Goal: Task Accomplishment & Management: Use online tool/utility

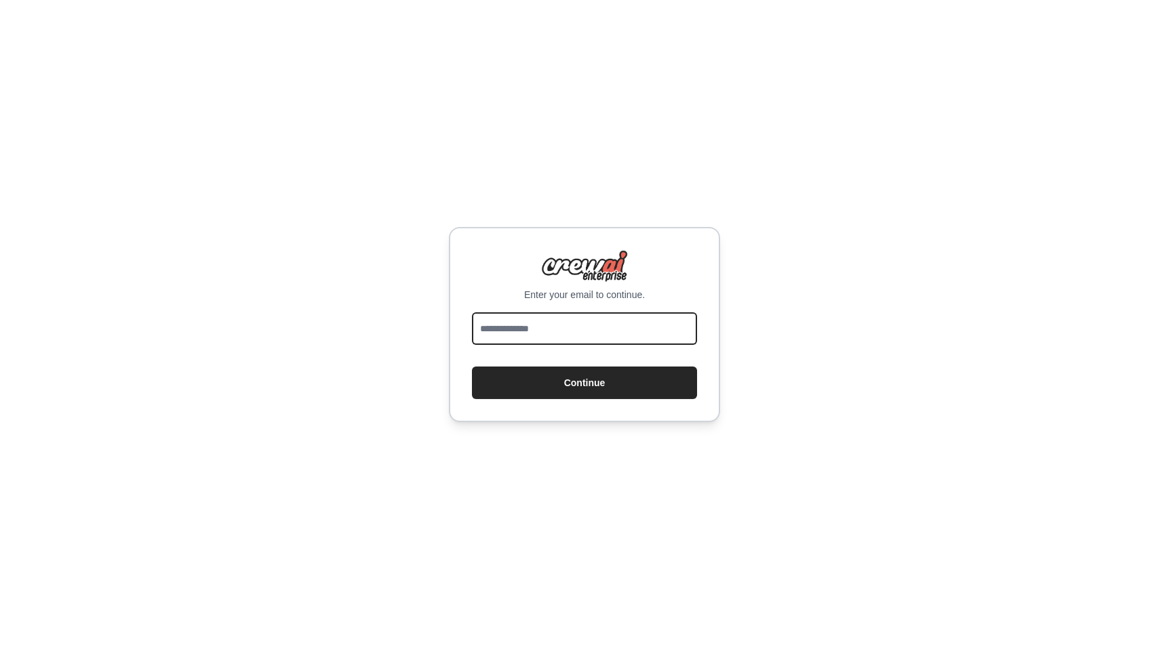
click at [555, 325] on input "email" at bounding box center [584, 329] width 225 height 33
type input "**********"
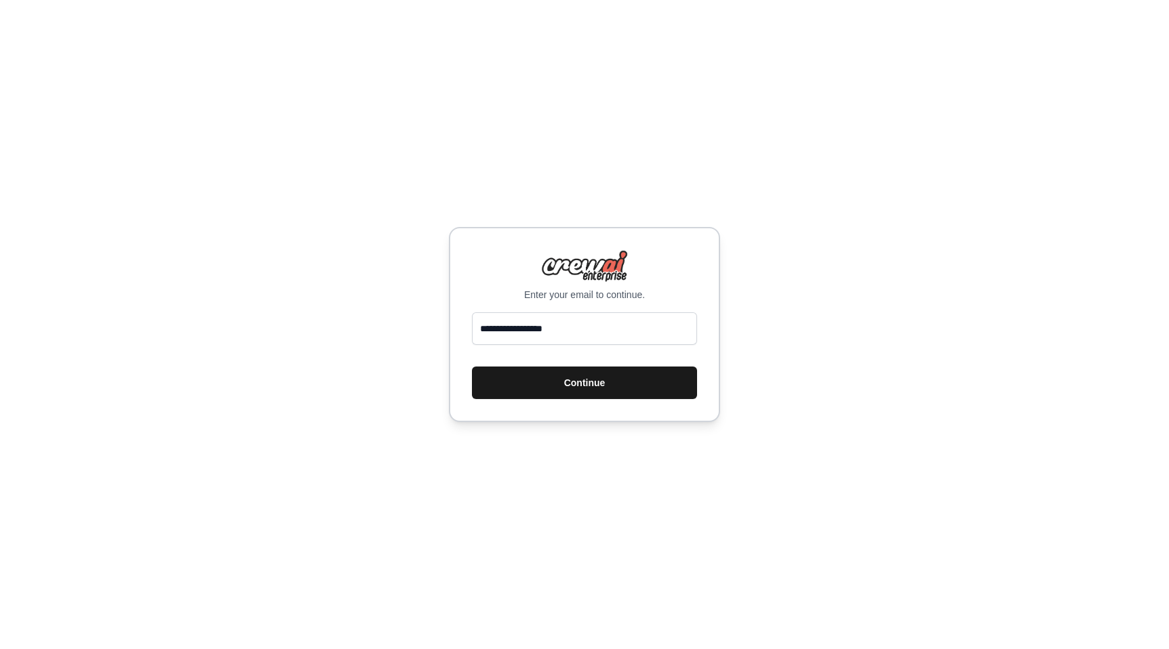
click at [581, 382] on button "Continue" at bounding box center [584, 383] width 225 height 33
drag, startPoint x: 647, startPoint y: 296, endPoint x: 523, endPoint y: 292, distance: 124.1
click at [523, 292] on p "Enter your email to continue." at bounding box center [584, 295] width 225 height 14
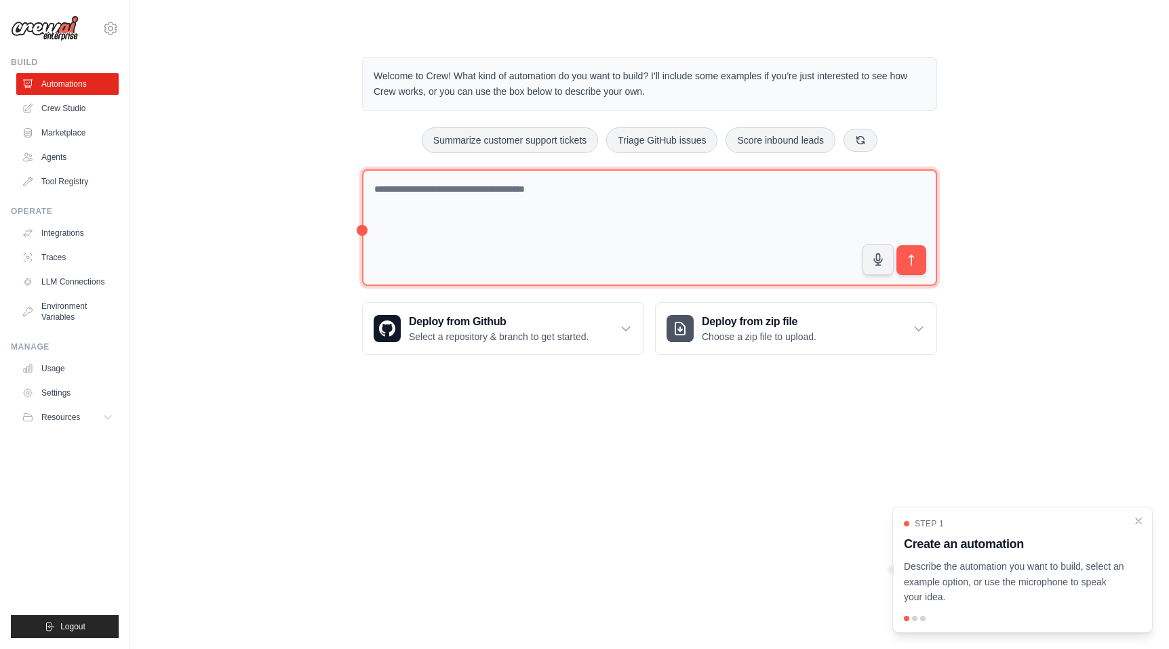
click at [399, 222] on textarea at bounding box center [649, 227] width 575 height 117
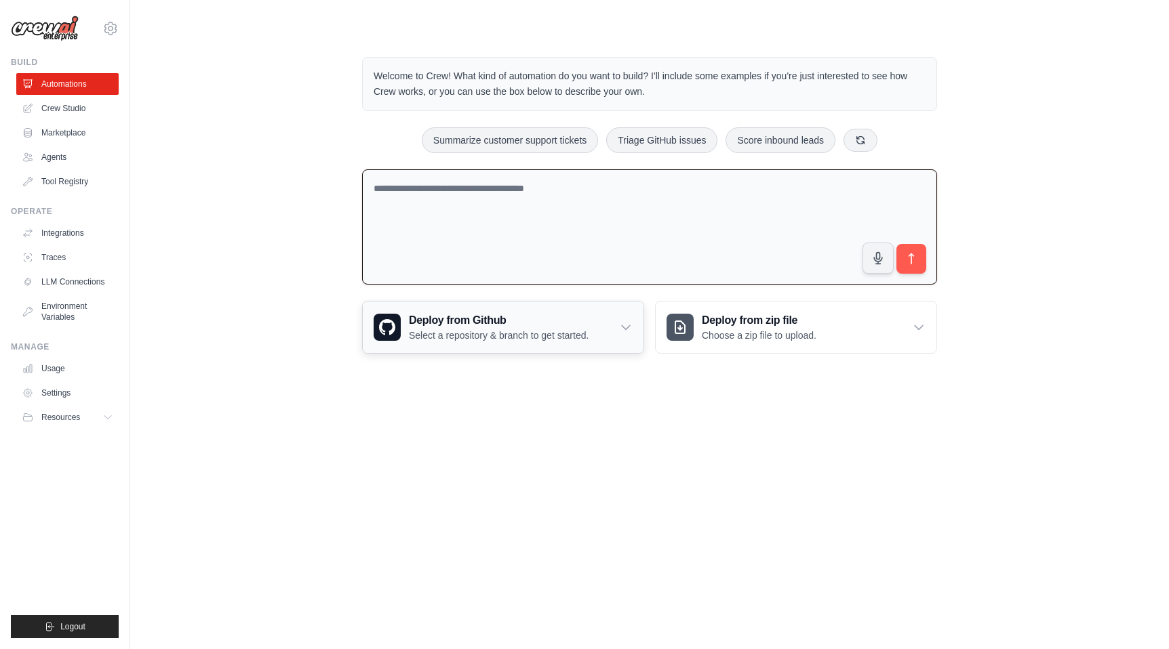
click at [628, 331] on icon at bounding box center [626, 328] width 14 height 14
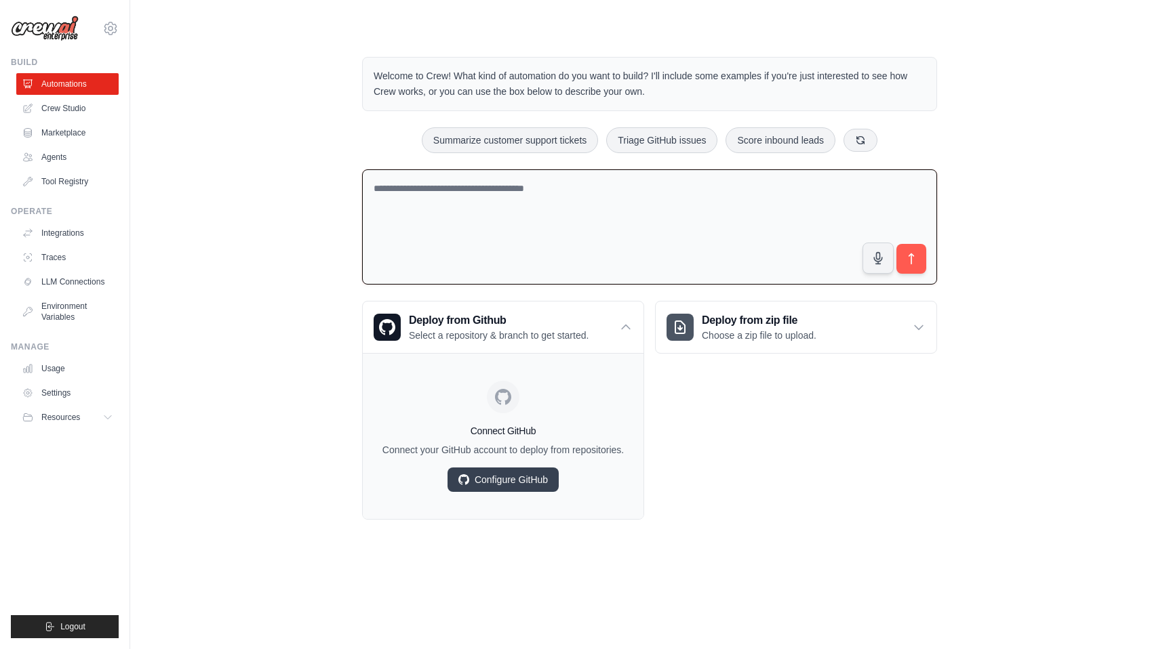
click at [706, 480] on div "Deploy from zip file Choose a zip file to upload. Upload a ZIP file containing …" at bounding box center [796, 410] width 282 height 219
click at [783, 441] on div "Deploy from zip file Choose a zip file to upload. Upload a ZIP file containing …" at bounding box center [796, 410] width 282 height 219
click at [628, 327] on icon at bounding box center [626, 327] width 8 height 4
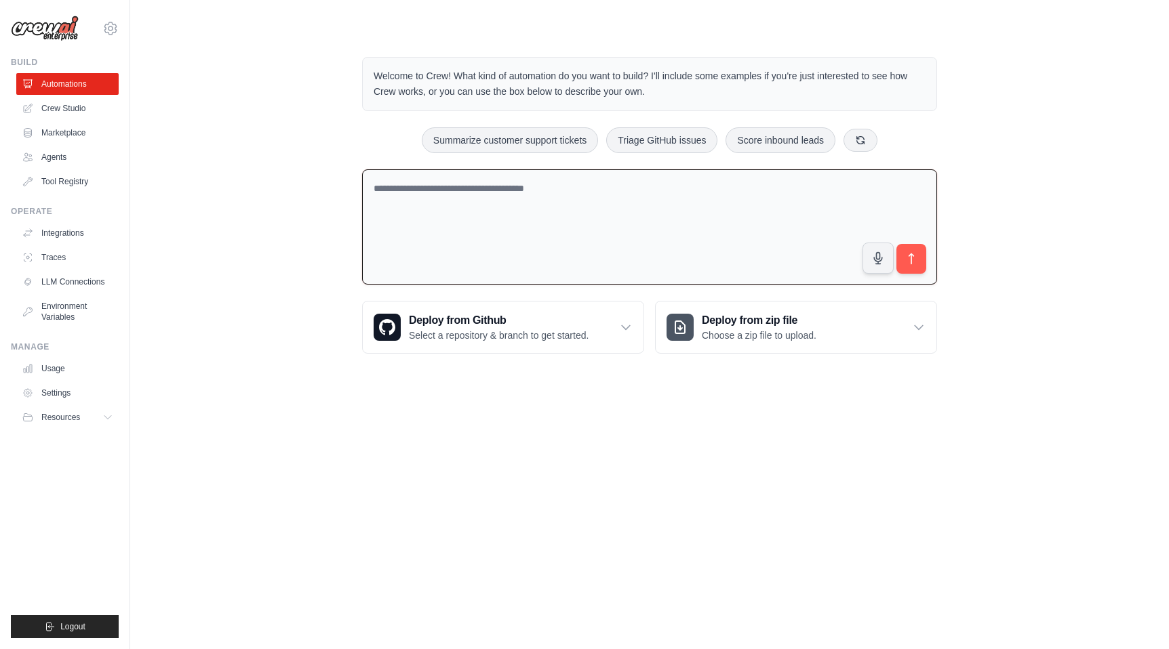
click at [679, 435] on body "[EMAIL_ADDRESS][DOMAIN_NAME] Settings Build Automations Crew Studio" at bounding box center [584, 324] width 1169 height 649
click at [59, 86] on link "Automations" at bounding box center [69, 84] width 102 height 22
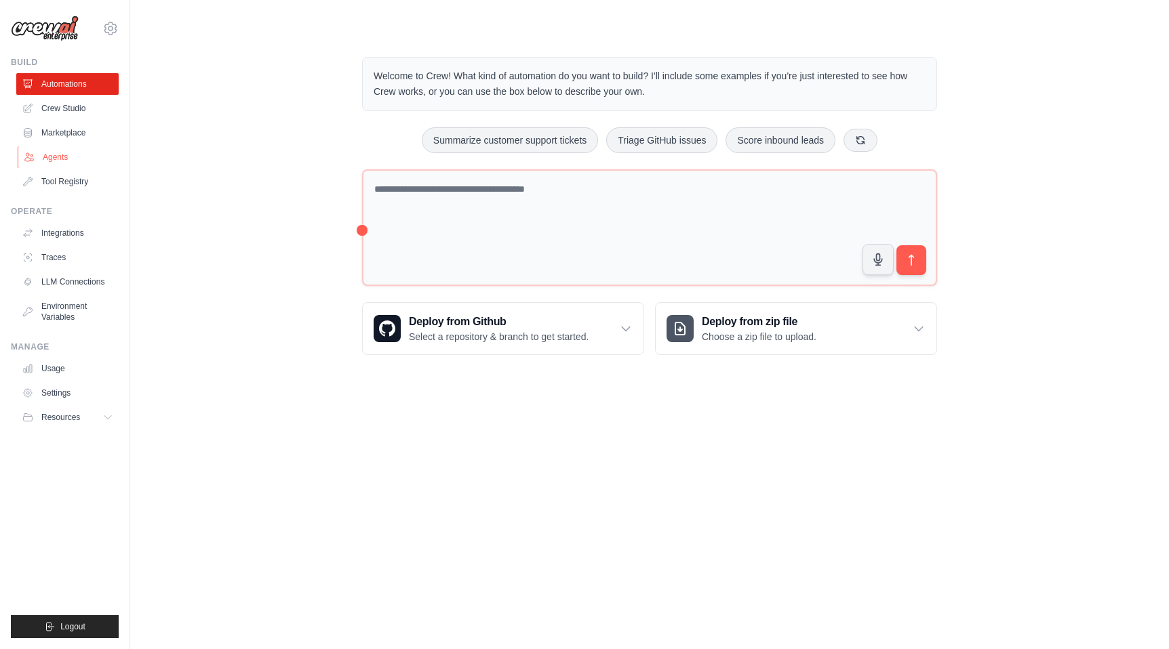
click at [58, 159] on link "Agents" at bounding box center [69, 157] width 102 height 22
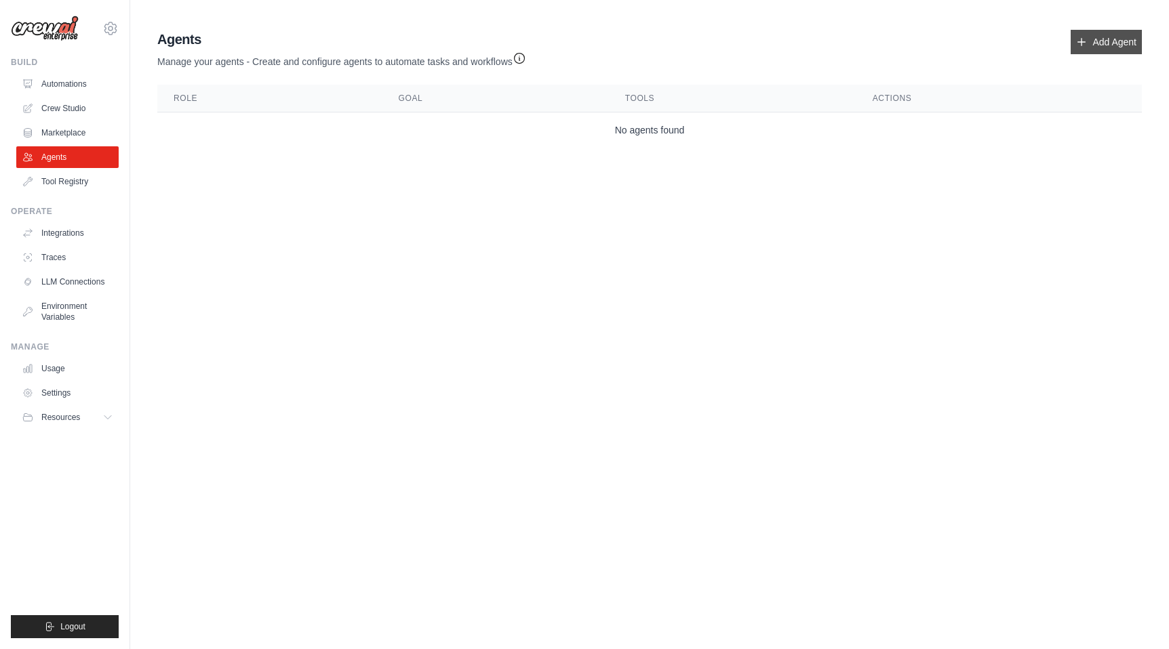
click at [1119, 34] on link "Add Agent" at bounding box center [1105, 42] width 71 height 24
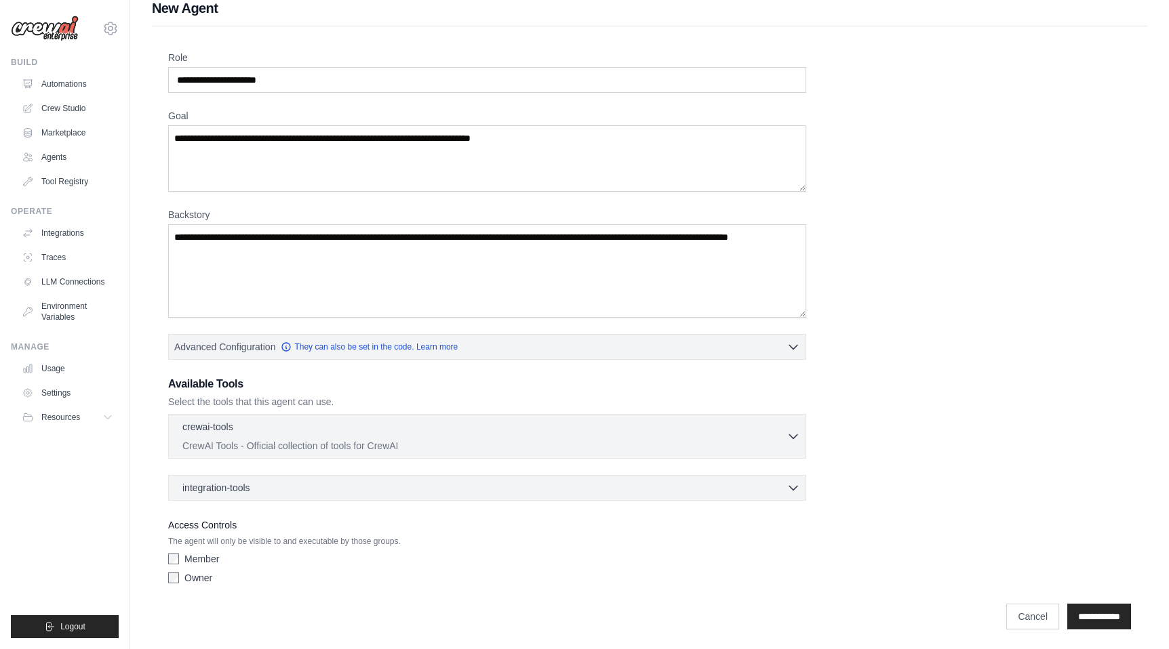
scroll to position [17, 0]
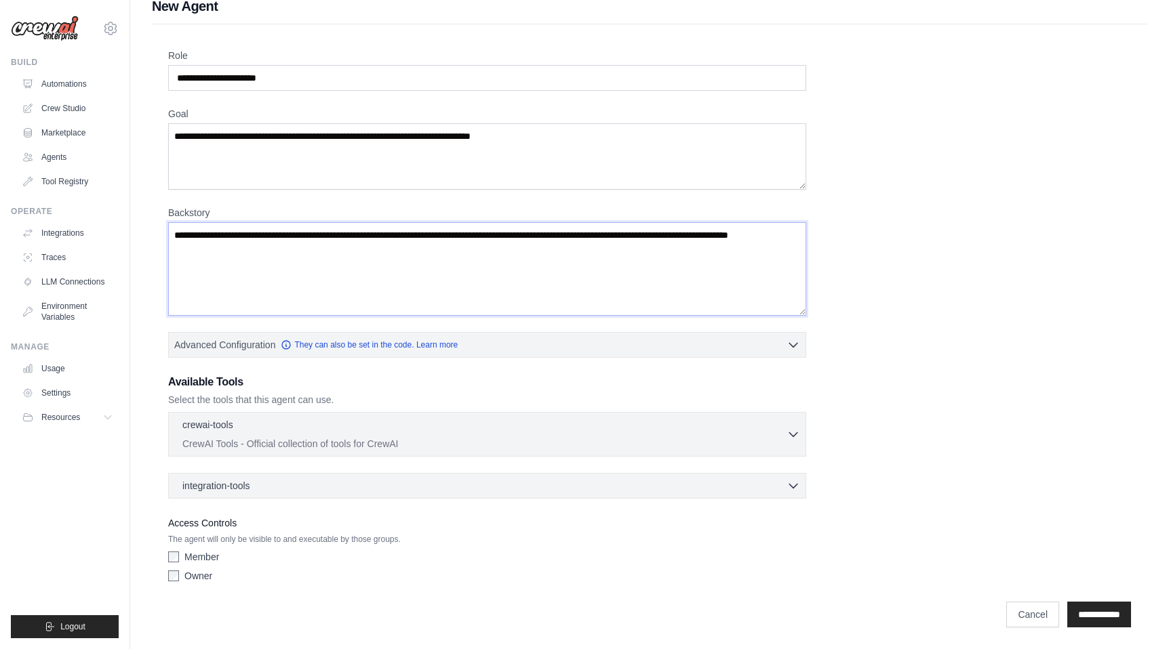
click at [290, 247] on textarea "Backstory" at bounding box center [487, 269] width 638 height 94
click at [284, 257] on textarea "Backstory" at bounding box center [487, 269] width 638 height 94
click at [292, 246] on textarea "Backstory" at bounding box center [487, 269] width 638 height 94
click at [271, 251] on textarea "Backstory" at bounding box center [487, 269] width 638 height 94
click at [276, 252] on textarea "Backstory" at bounding box center [487, 269] width 638 height 94
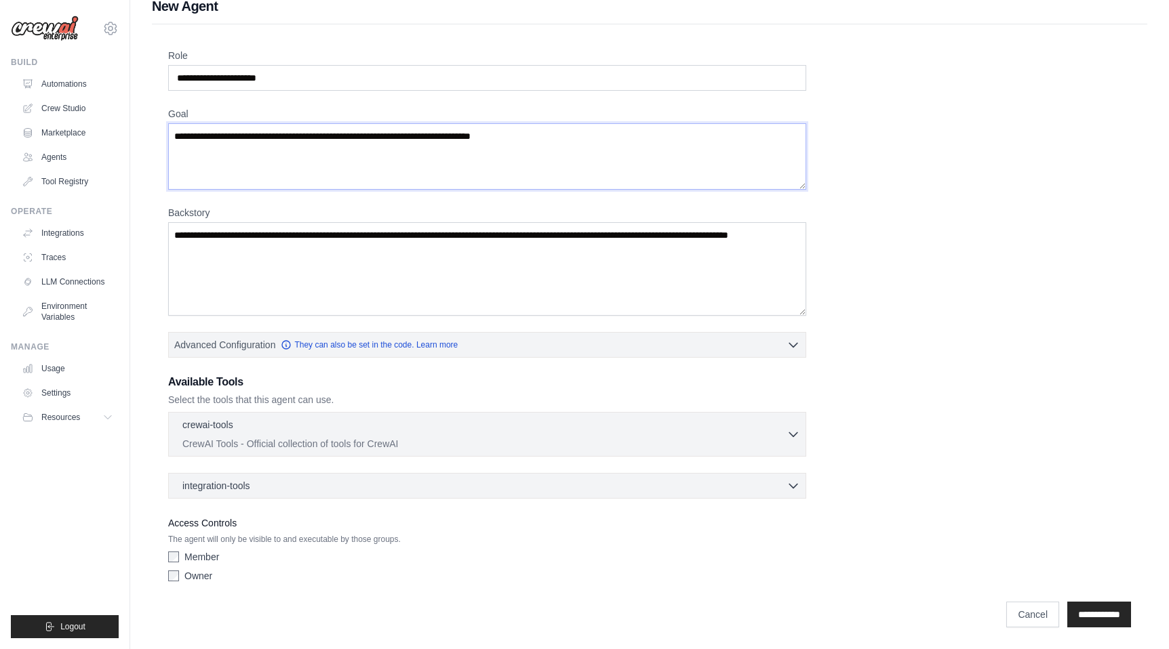
click at [346, 140] on textarea "Goal" at bounding box center [487, 156] width 638 height 66
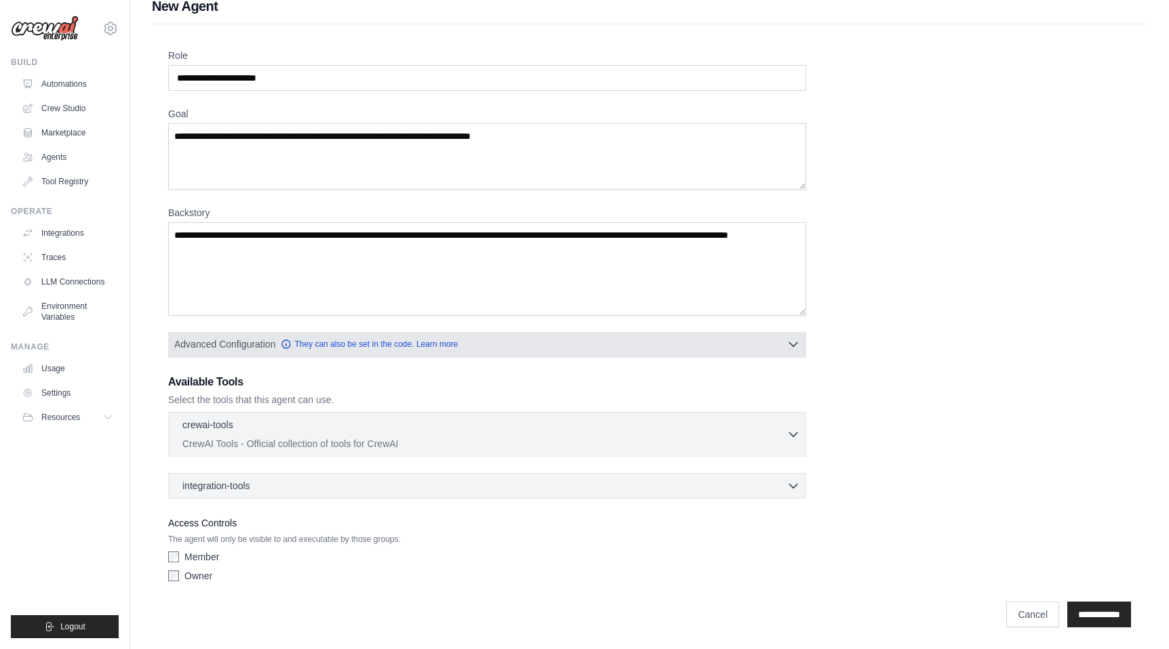
click at [793, 346] on icon "button" at bounding box center [793, 345] width 8 height 4
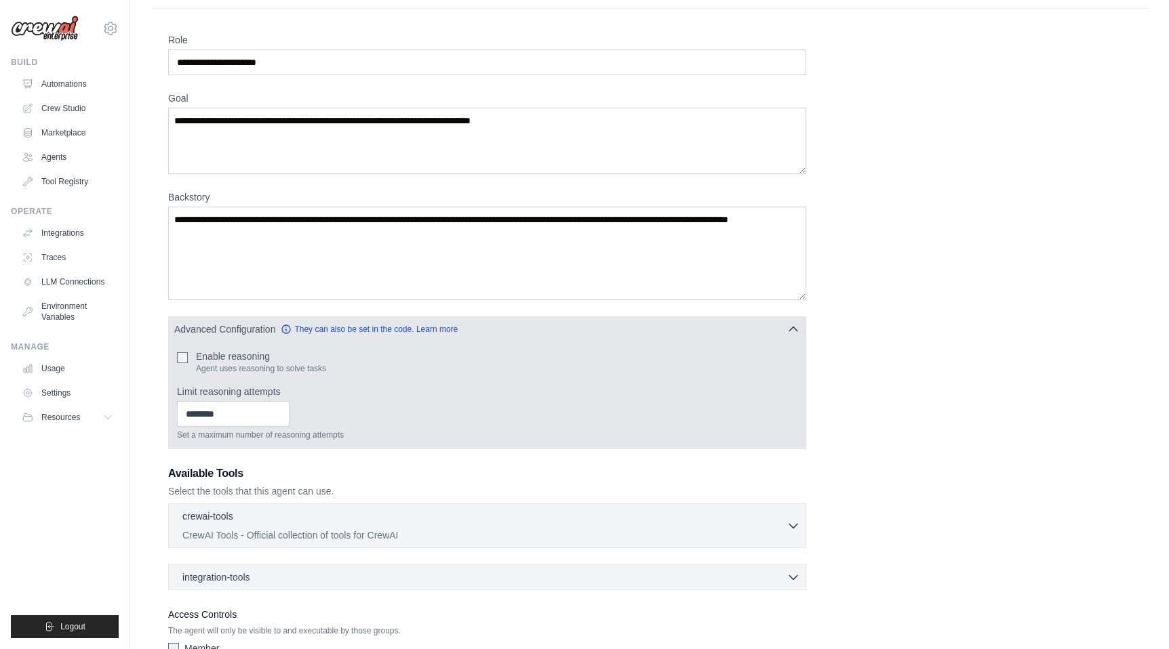
scroll to position [43, 0]
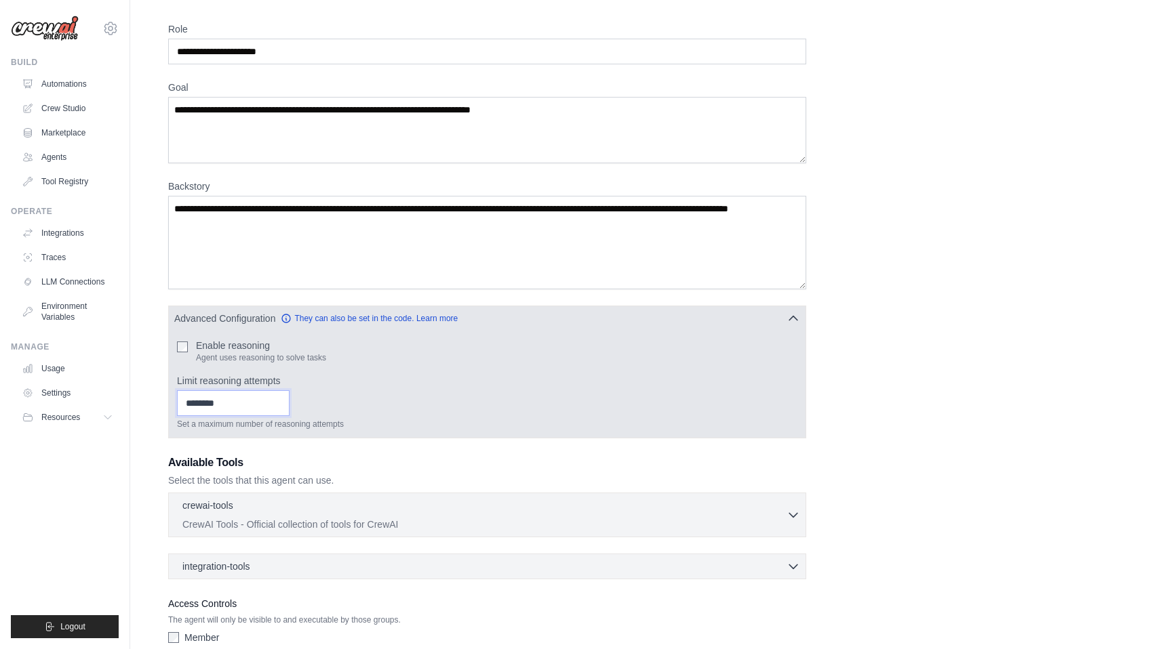
click at [252, 391] on input "Limit reasoning attempts" at bounding box center [233, 404] width 113 height 26
click at [385, 412] on div "Set a maximum number of reasoning attempts" at bounding box center [487, 410] width 620 height 39
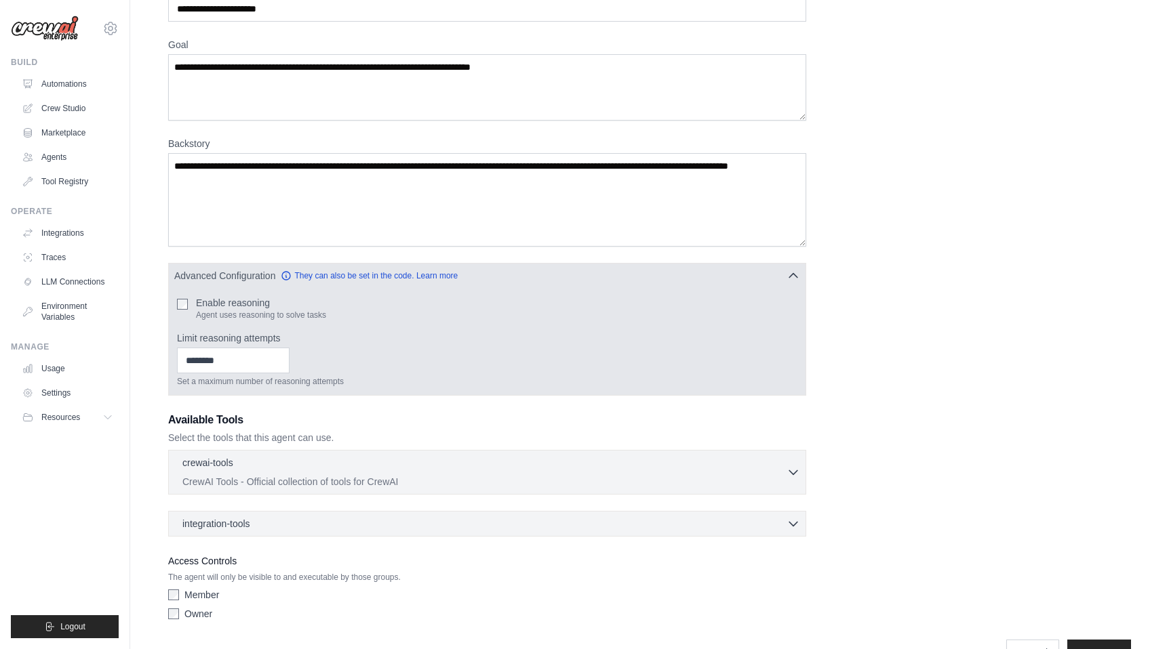
scroll to position [124, 0]
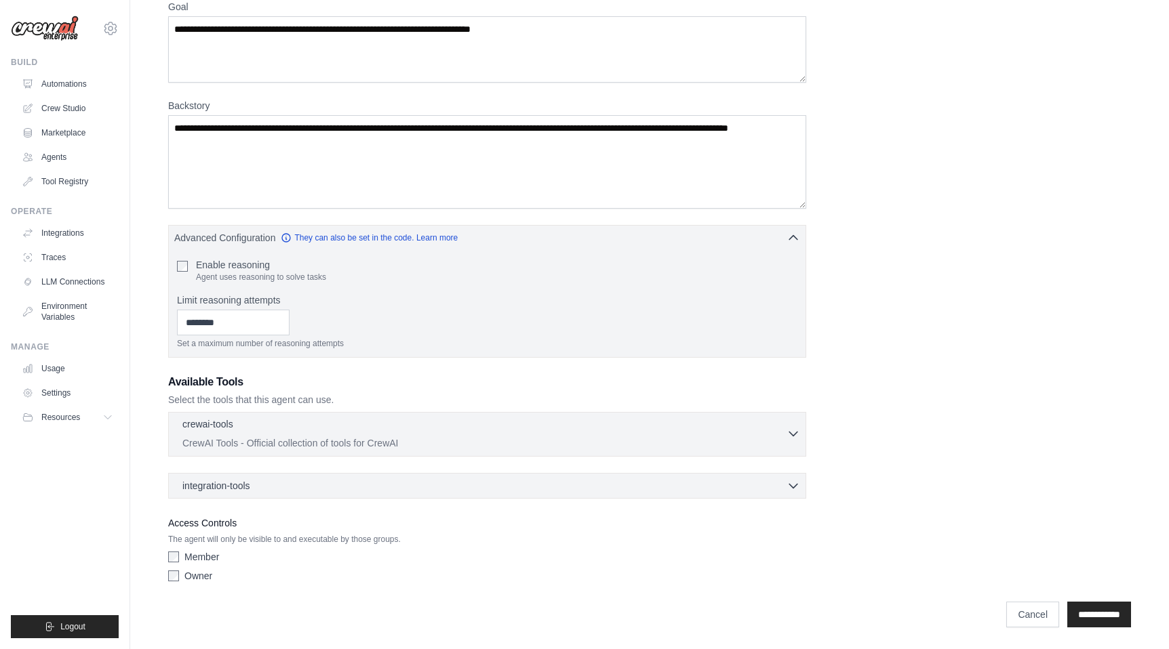
click at [791, 431] on icon "button" at bounding box center [793, 434] width 14 height 14
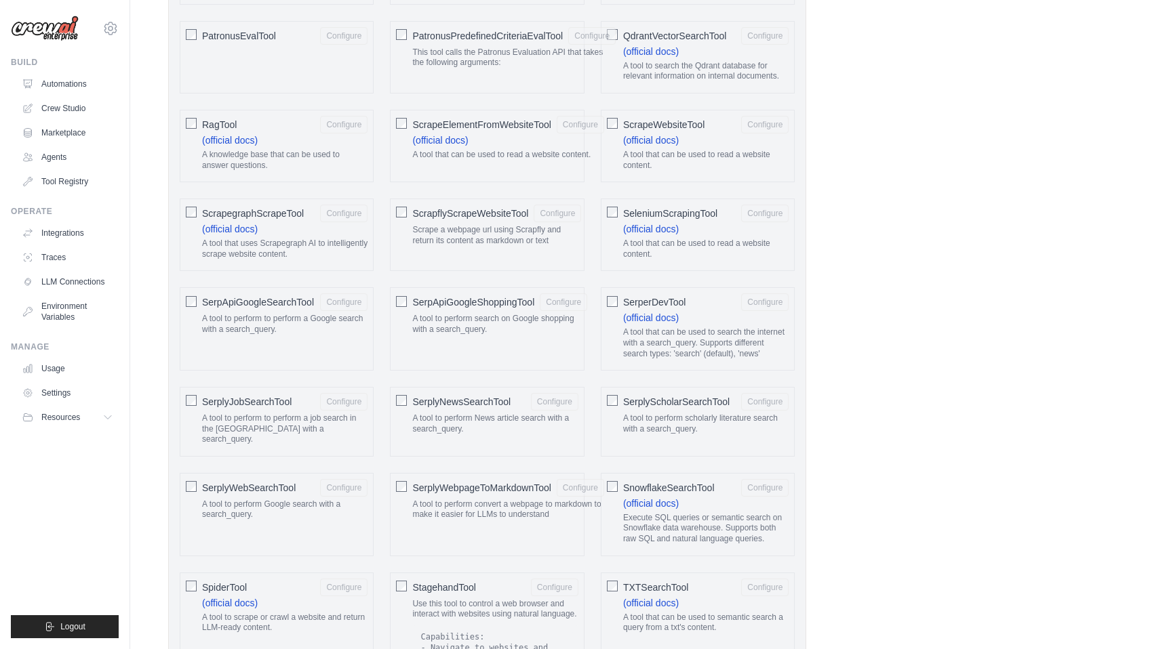
scroll to position [1814, 0]
drag, startPoint x: 270, startPoint y: 171, endPoint x: 201, endPoint y: 159, distance: 70.2
click at [201, 159] on div "RagTool Configure (official docs) A knowledge base that can be used to answer q…" at bounding box center [277, 149] width 194 height 73
click at [241, 184] on div "RagTool Configure (official docs) A knowledge base that can be used to answer q…" at bounding box center [277, 149] width 194 height 73
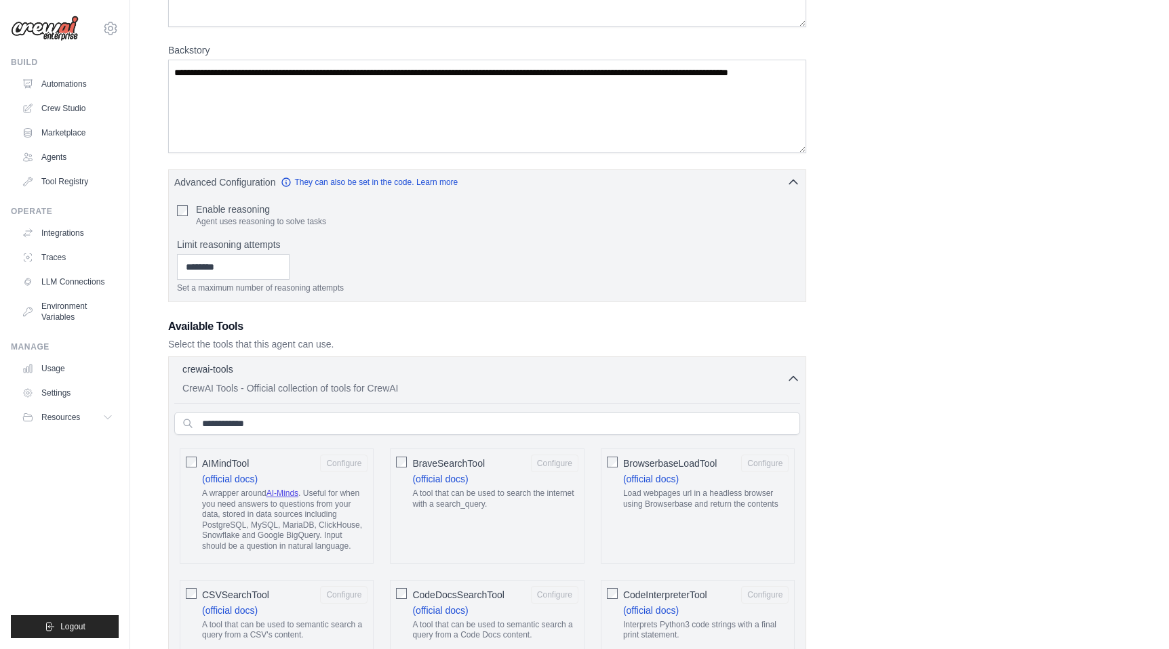
scroll to position [0, 0]
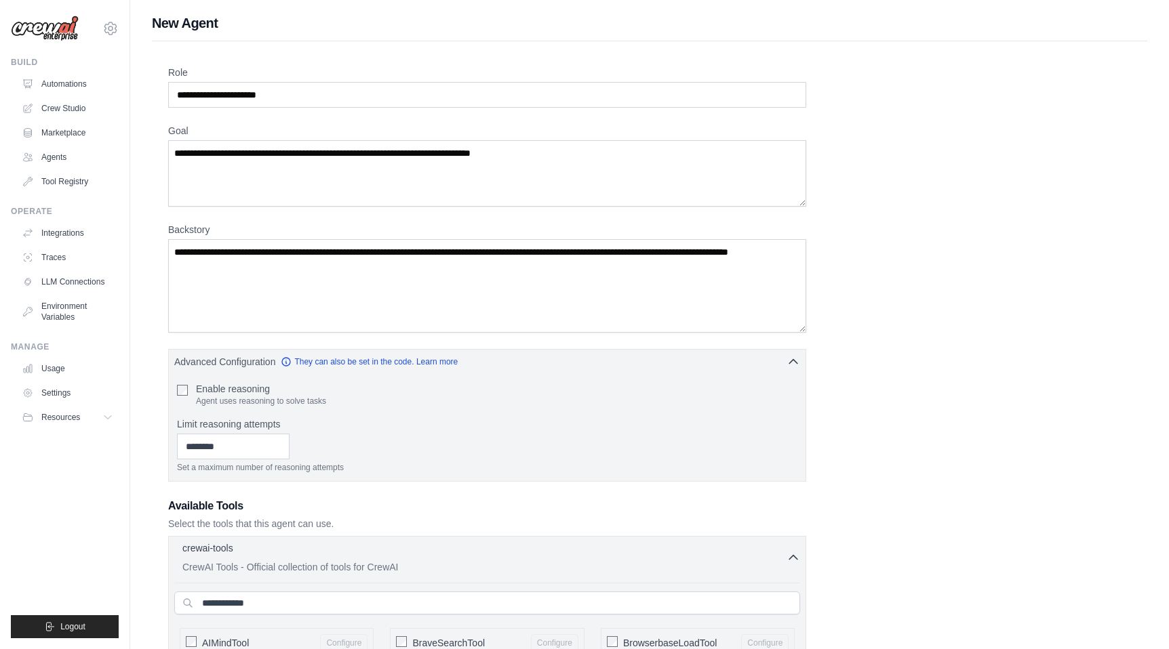
click at [790, 557] on icon "button" at bounding box center [793, 558] width 8 height 4
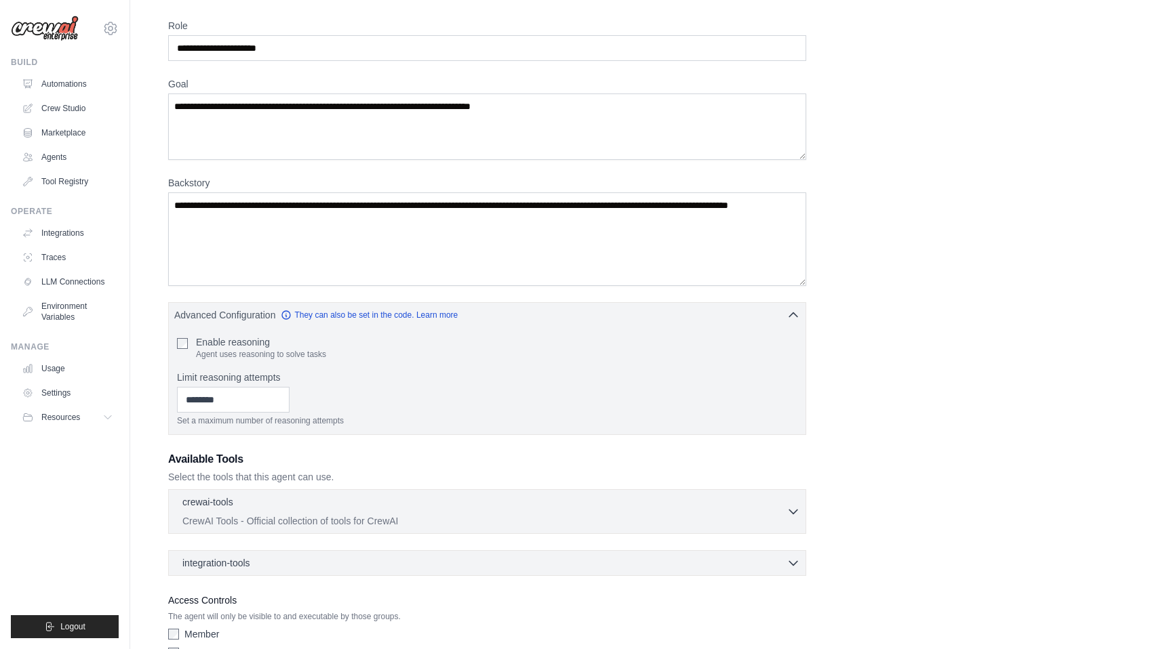
scroll to position [124, 0]
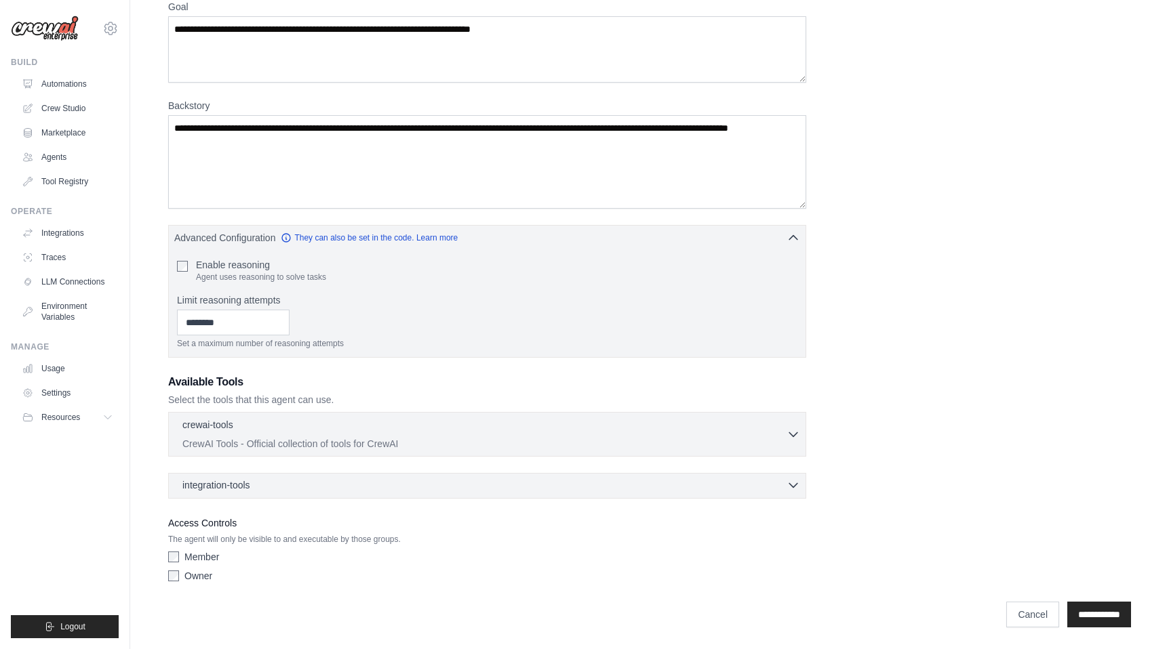
click at [797, 484] on icon "button" at bounding box center [793, 486] width 8 height 4
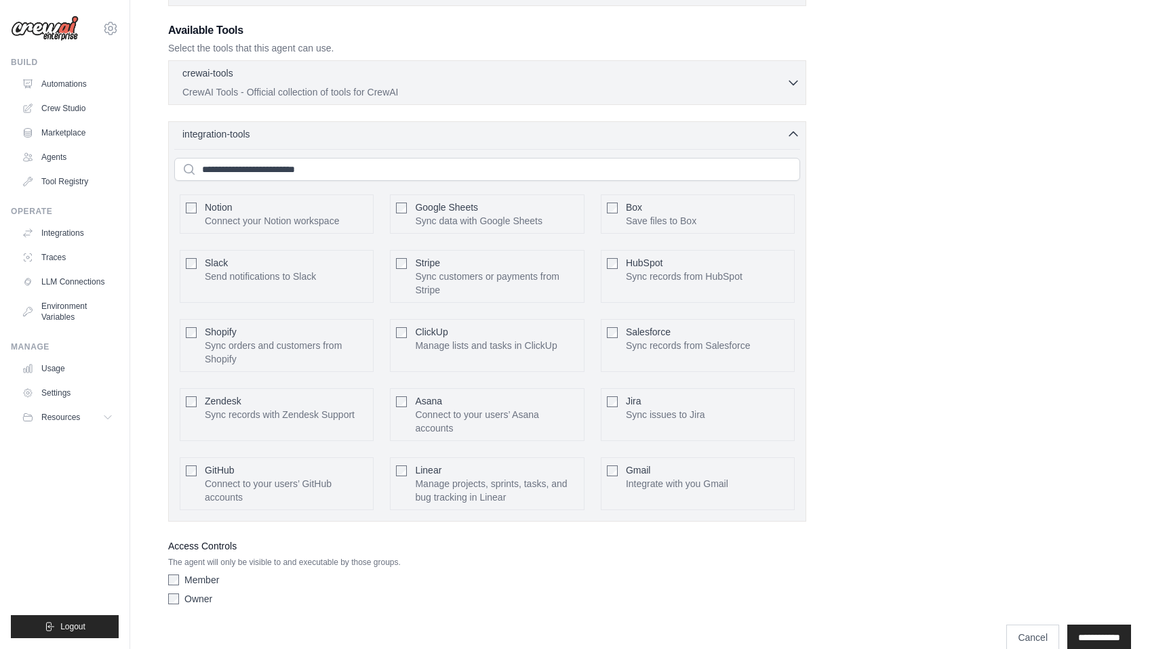
scroll to position [489, 0]
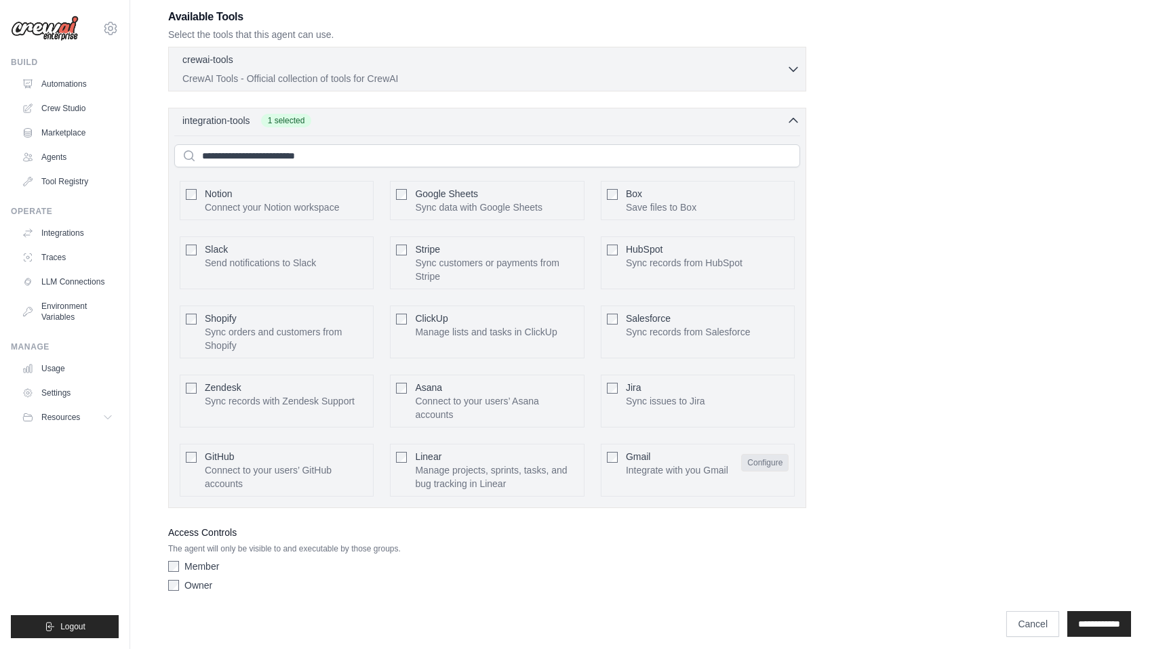
click at [765, 462] on button "Configure" at bounding box center [764, 463] width 47 height 18
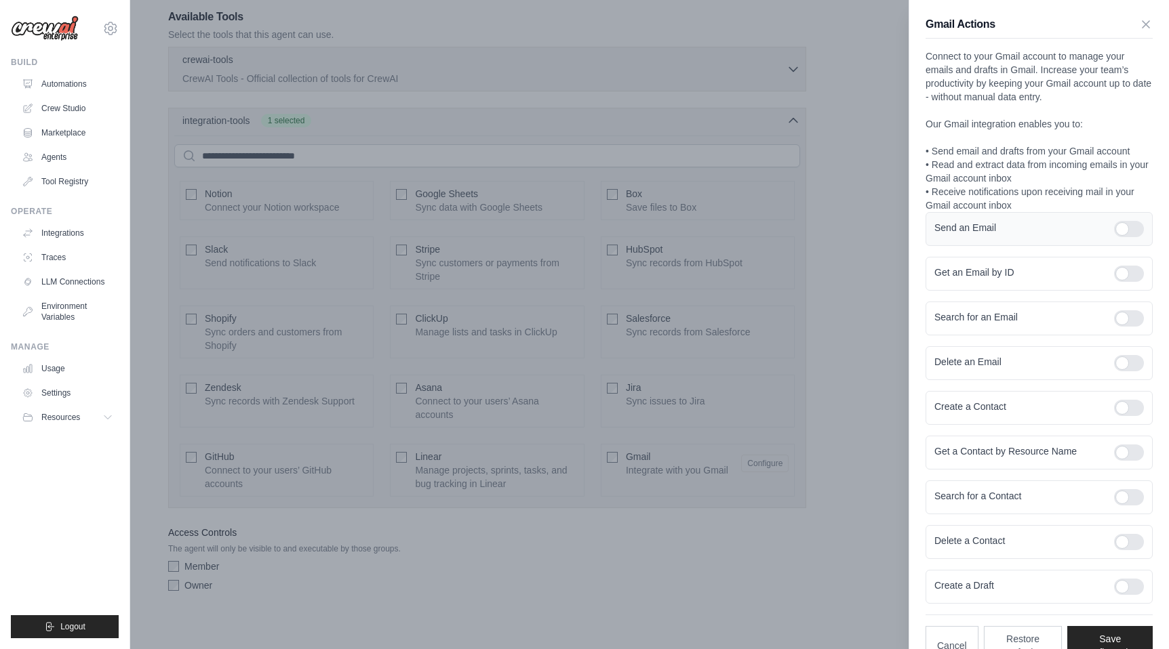
click at [1124, 230] on div at bounding box center [1129, 229] width 30 height 16
click at [1128, 275] on div at bounding box center [1129, 274] width 30 height 16
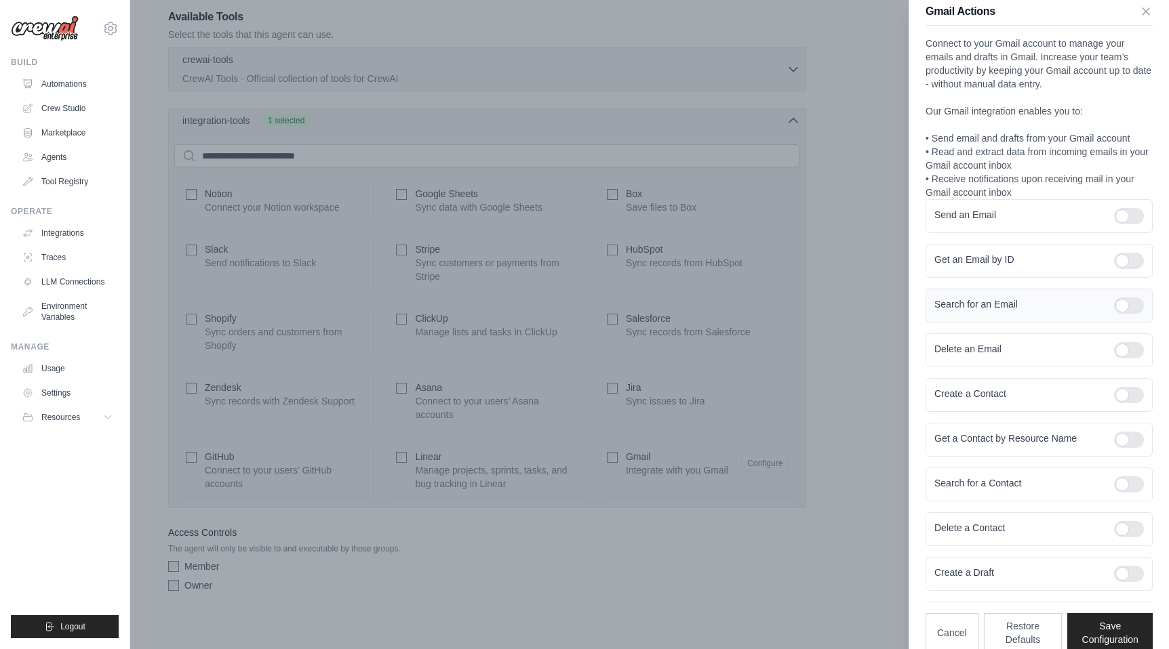
click at [1129, 306] on div at bounding box center [1129, 306] width 30 height 16
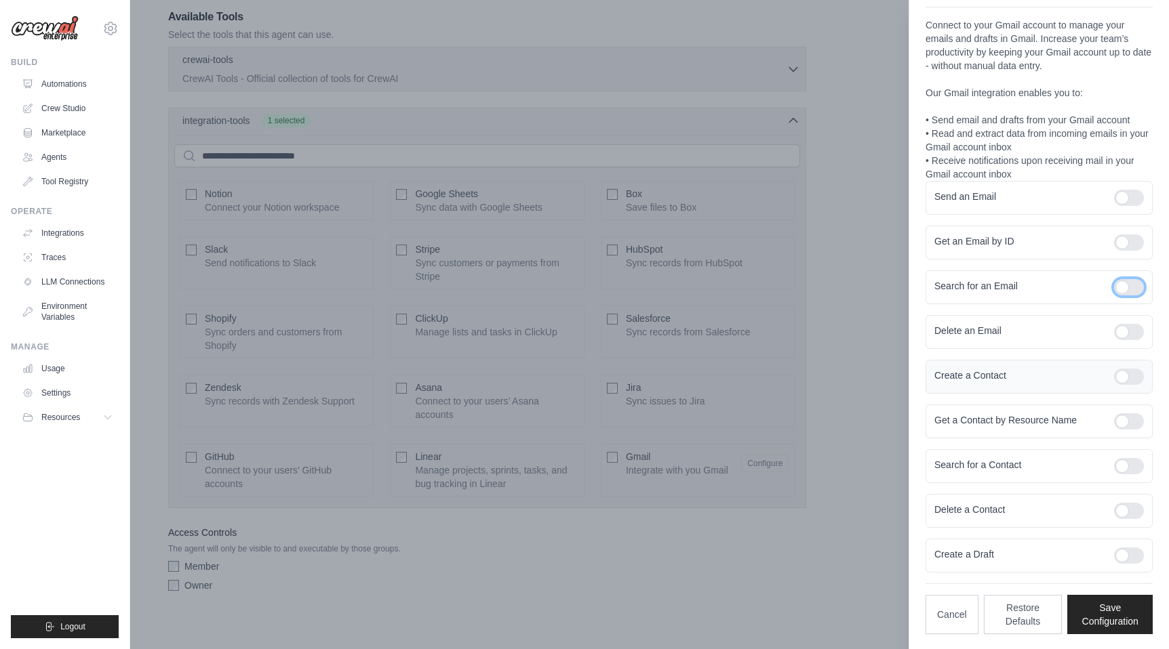
scroll to position [33, 0]
click at [1135, 468] on div at bounding box center [1129, 465] width 30 height 16
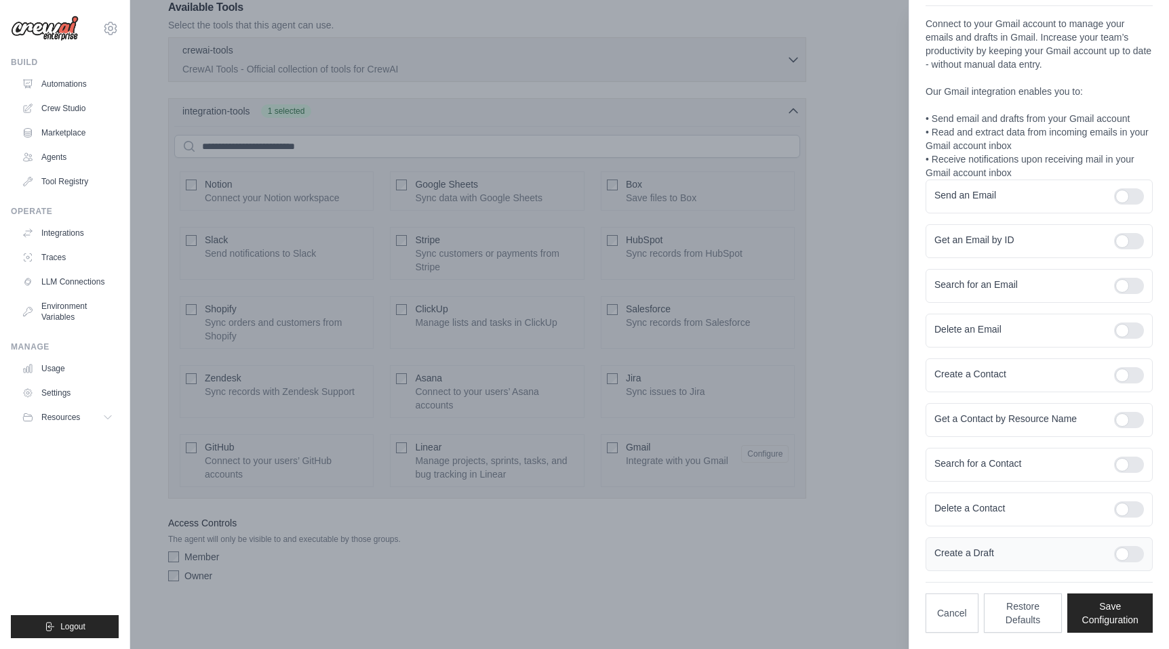
click at [1124, 554] on div at bounding box center [1129, 554] width 30 height 16
click at [1102, 614] on button "Save Configuration" at bounding box center [1109, 612] width 85 height 39
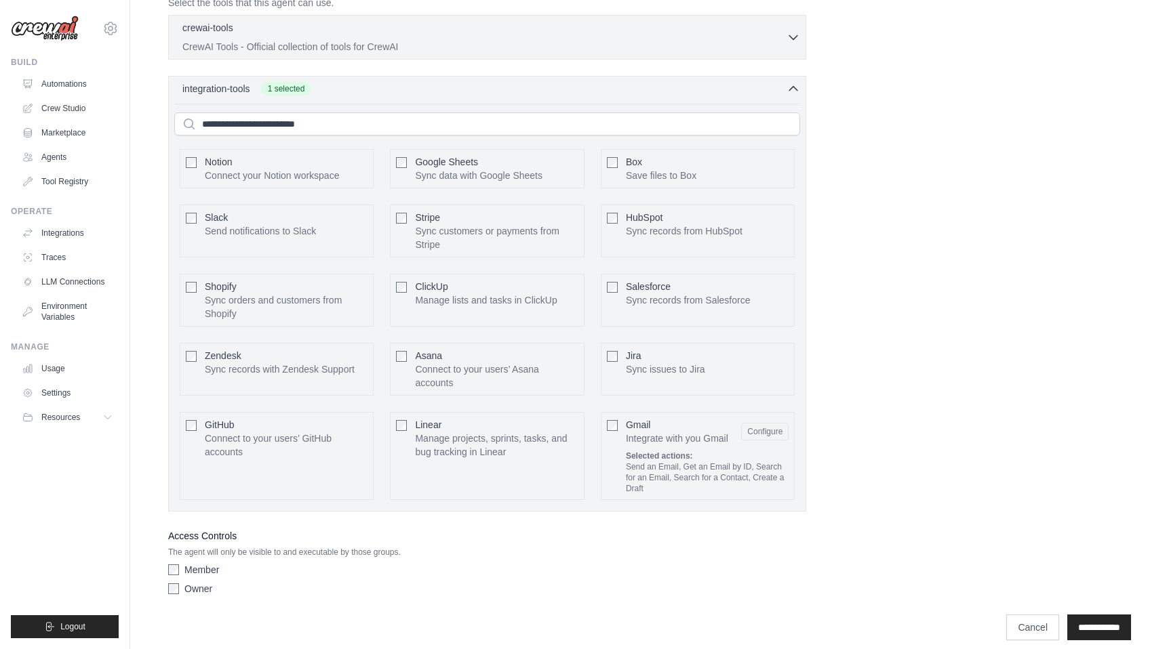
scroll to position [523, 0]
click at [333, 437] on button "Configure" at bounding box center [343, 437] width 47 height 18
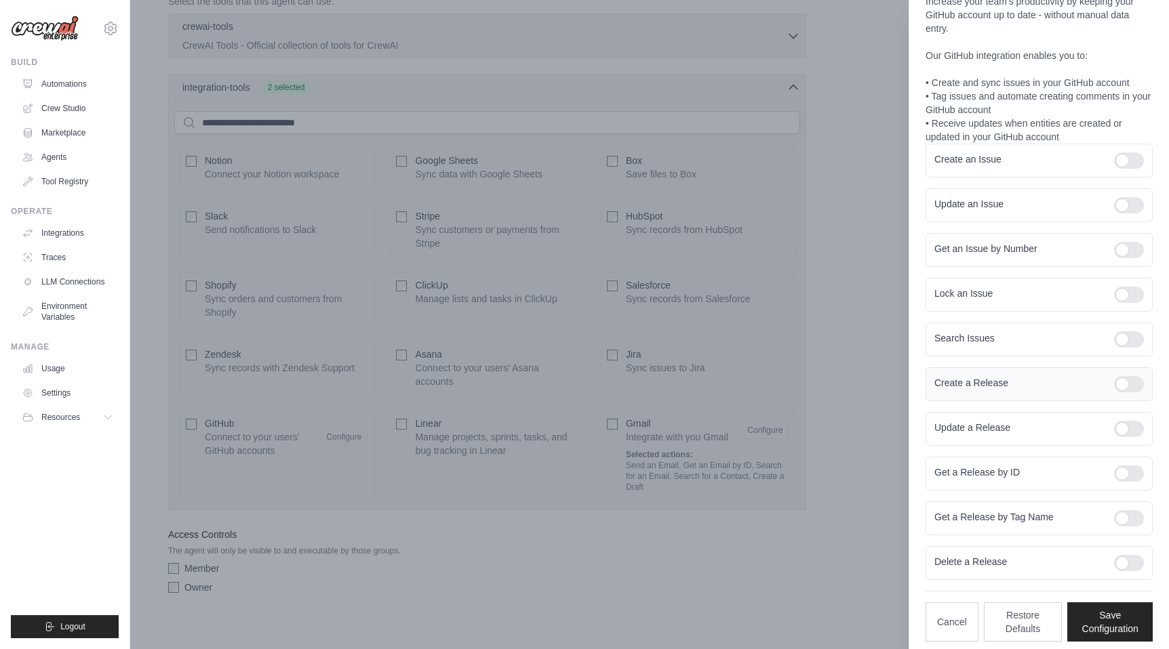
scroll to position [91, 0]
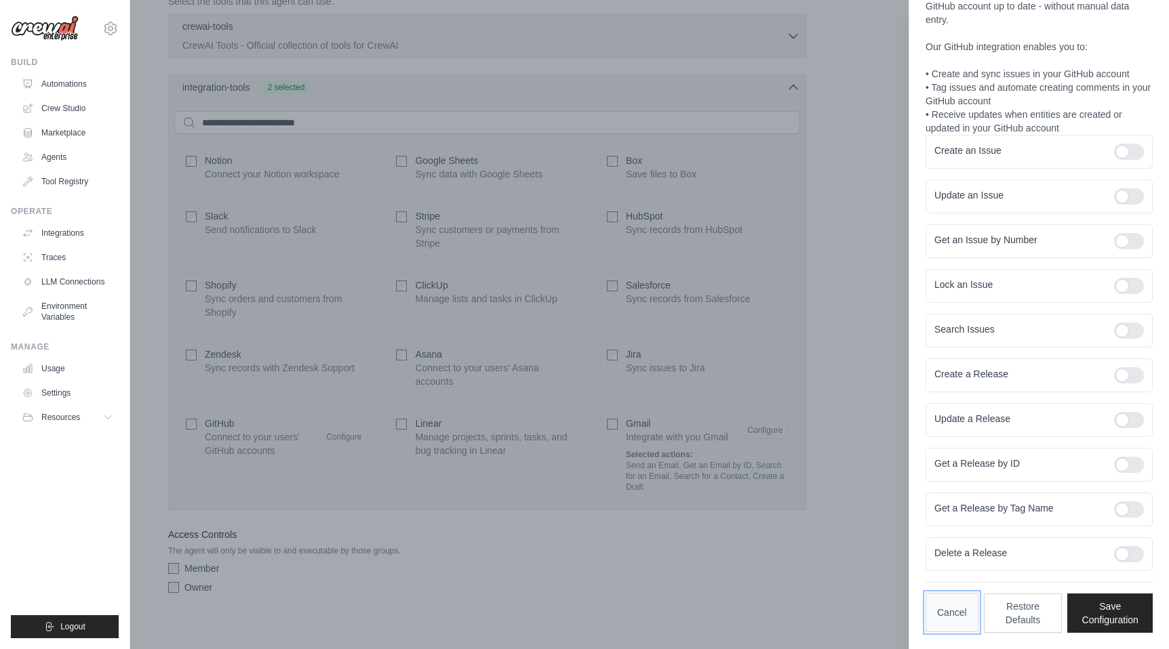
click at [947, 607] on button "Cancel" at bounding box center [951, 612] width 53 height 39
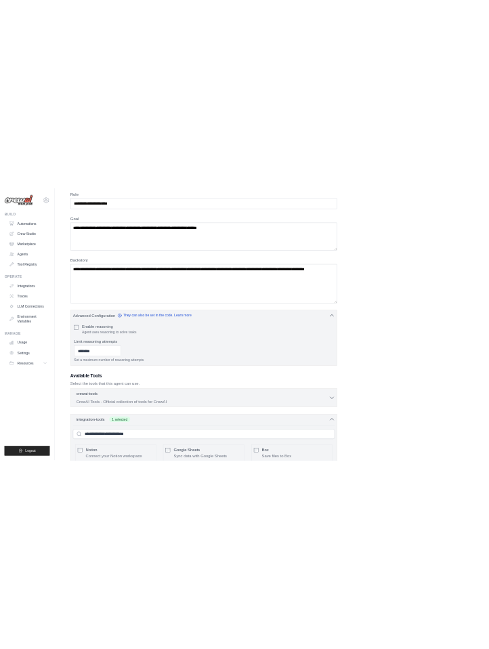
scroll to position [0, 0]
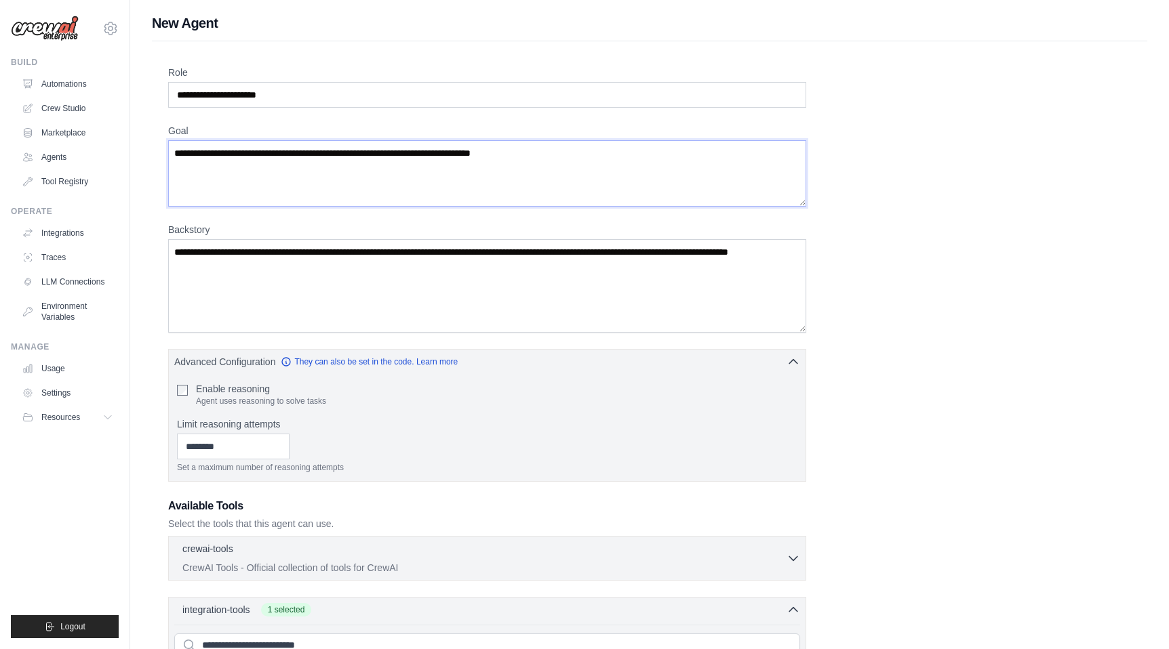
drag, startPoint x: 538, startPoint y: 151, endPoint x: 414, endPoint y: 153, distance: 124.1
click at [414, 153] on textarea "Goal" at bounding box center [487, 173] width 638 height 66
click at [444, 153] on textarea "Goal" at bounding box center [487, 173] width 638 height 66
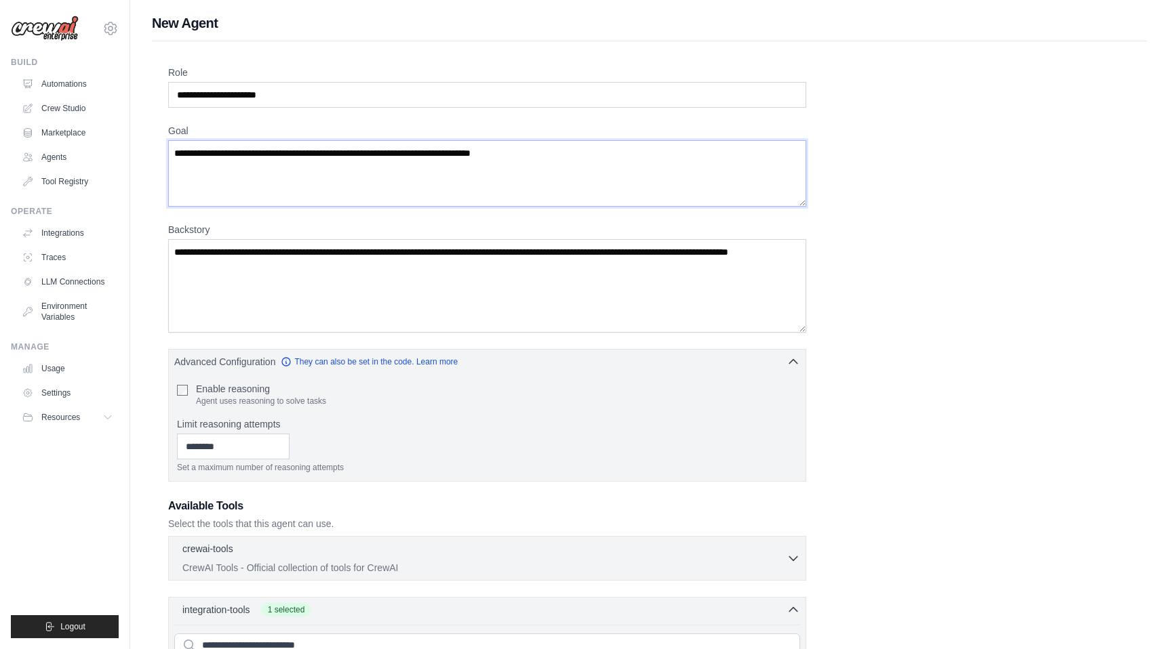
click at [444, 153] on textarea "Goal" at bounding box center [487, 173] width 638 height 66
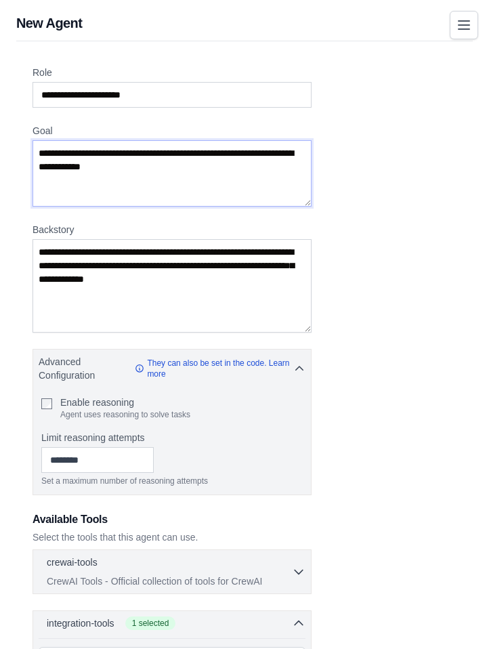
click at [257, 165] on textarea "Goal" at bounding box center [172, 173] width 279 height 66
paste textarea "**********"
type textarea "**********"
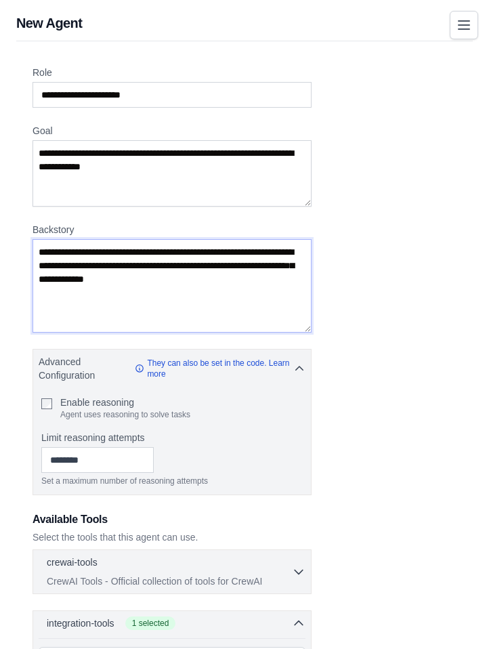
click at [191, 298] on textarea "Backstory" at bounding box center [172, 286] width 279 height 94
paste textarea "**********"
type textarea "**********"
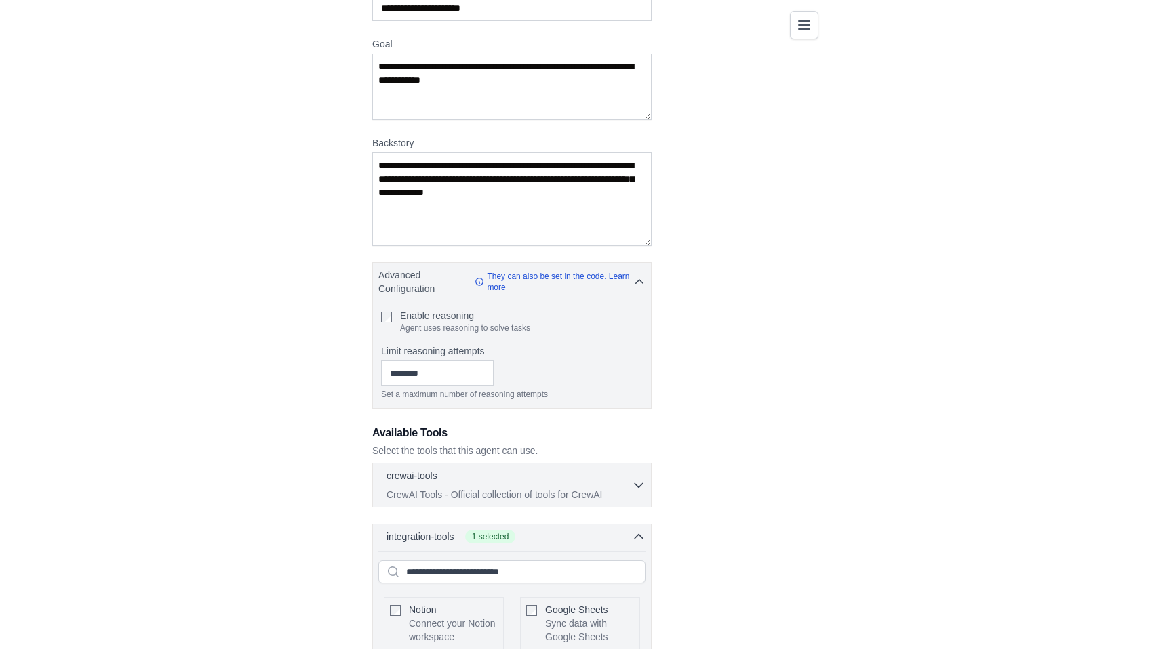
scroll to position [93, 0]
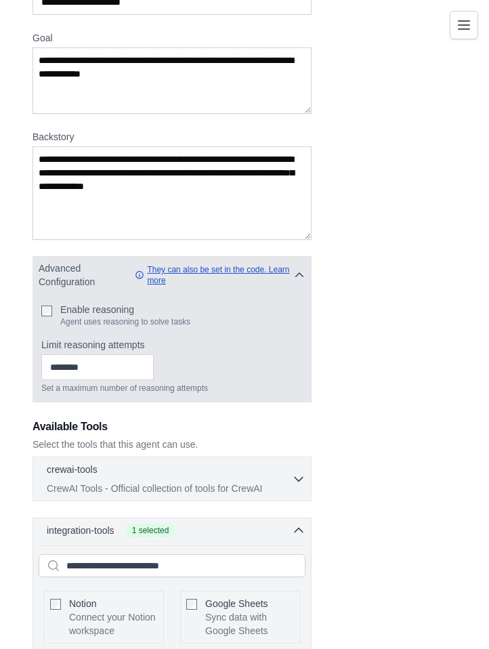
click at [189, 269] on link "They can also be set in the code. Learn more" at bounding box center [214, 275] width 159 height 22
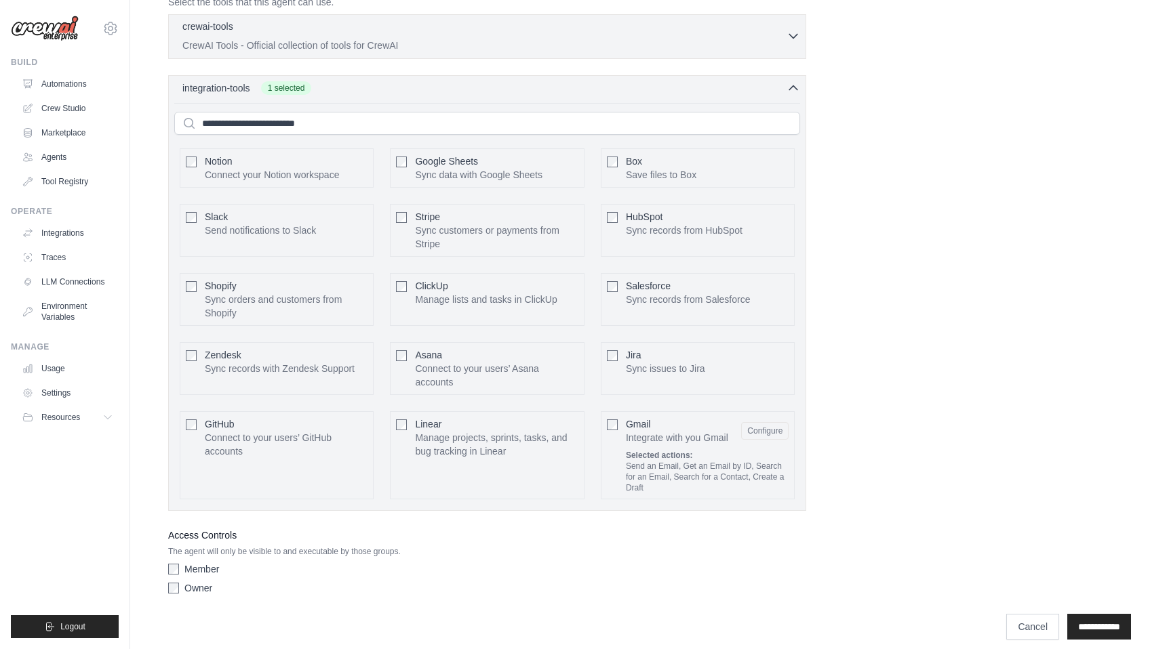
scroll to position [427, 0]
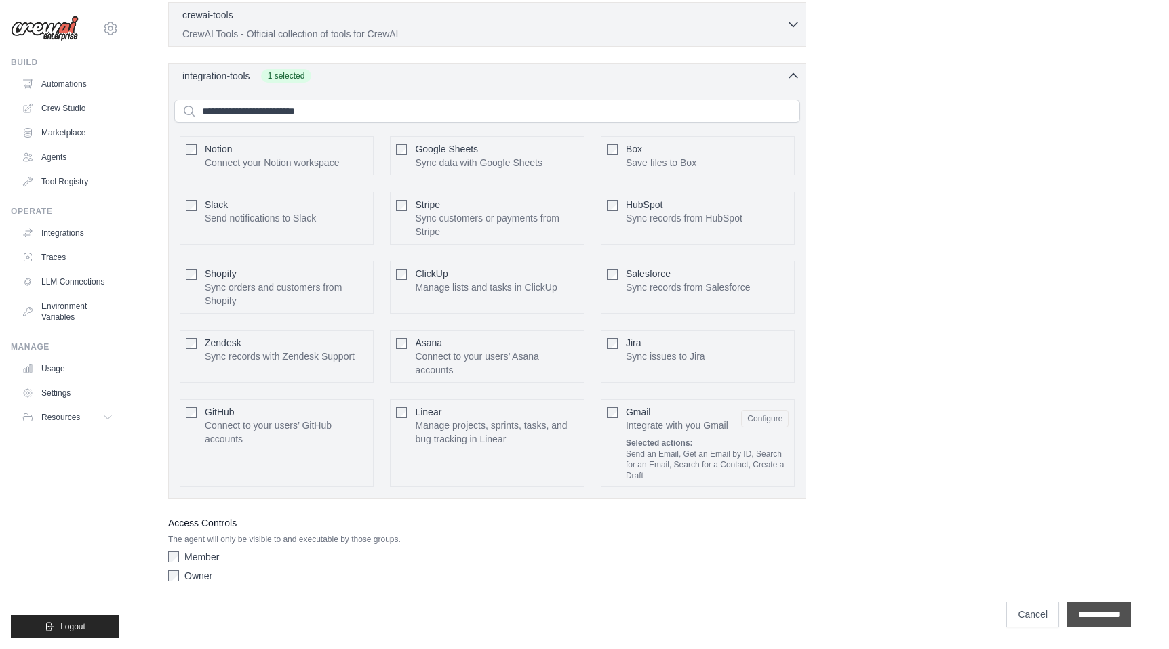
click at [1098, 616] on input "**********" at bounding box center [1099, 615] width 64 height 26
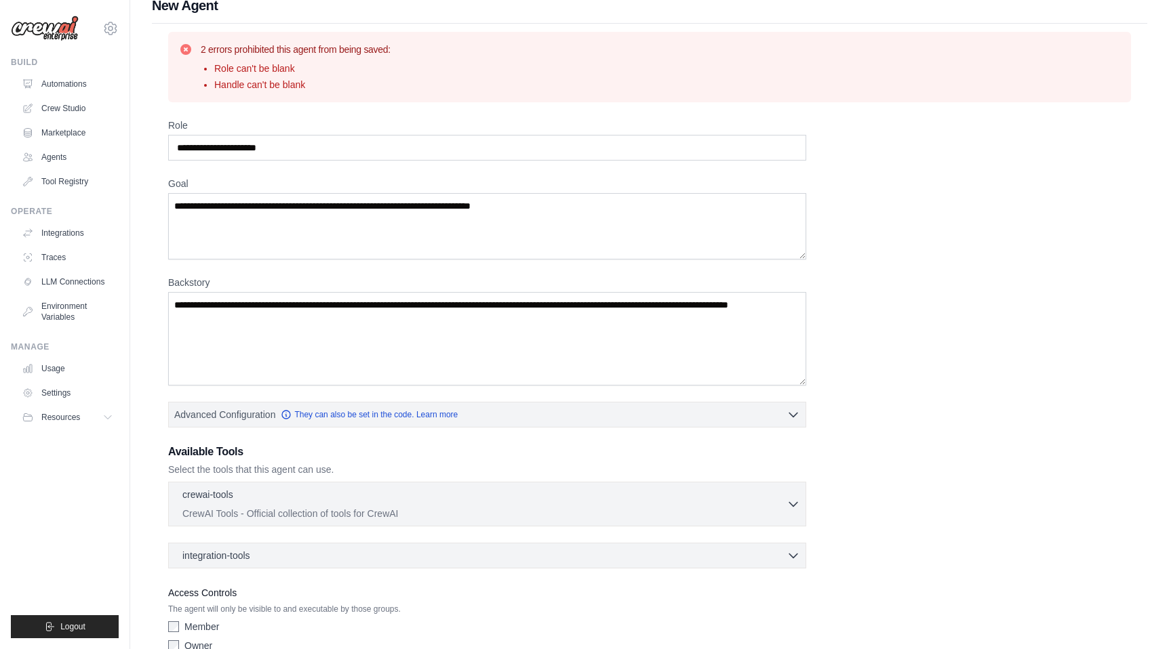
scroll to position [0, 0]
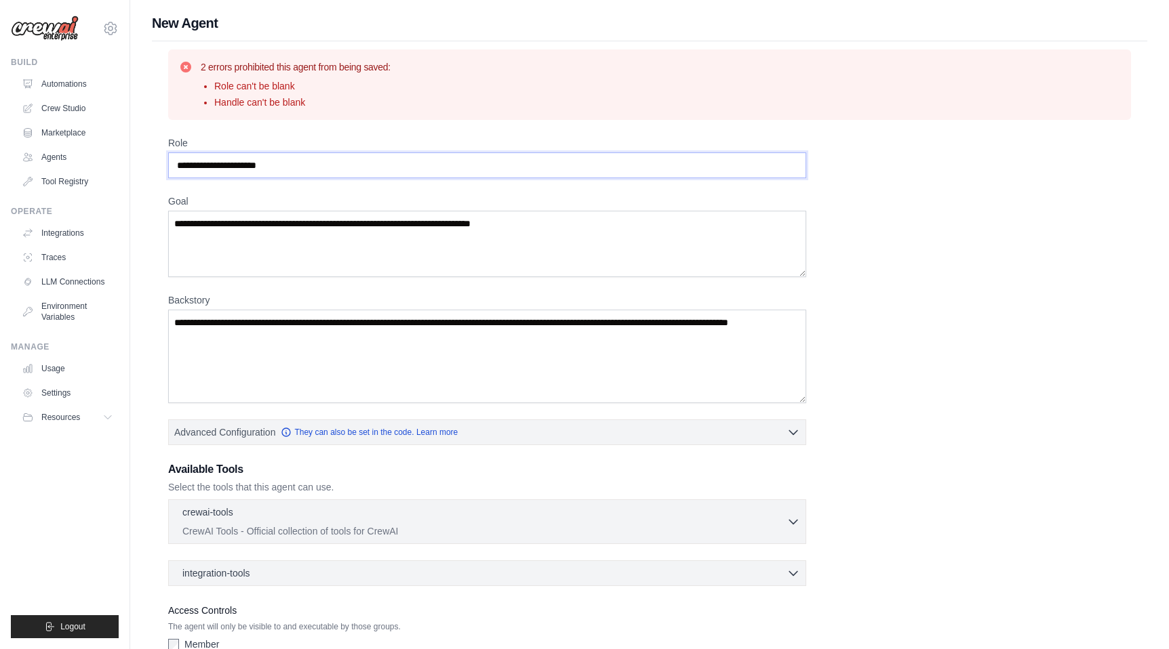
click at [287, 166] on input "Role" at bounding box center [487, 166] width 638 height 26
paste input "text"
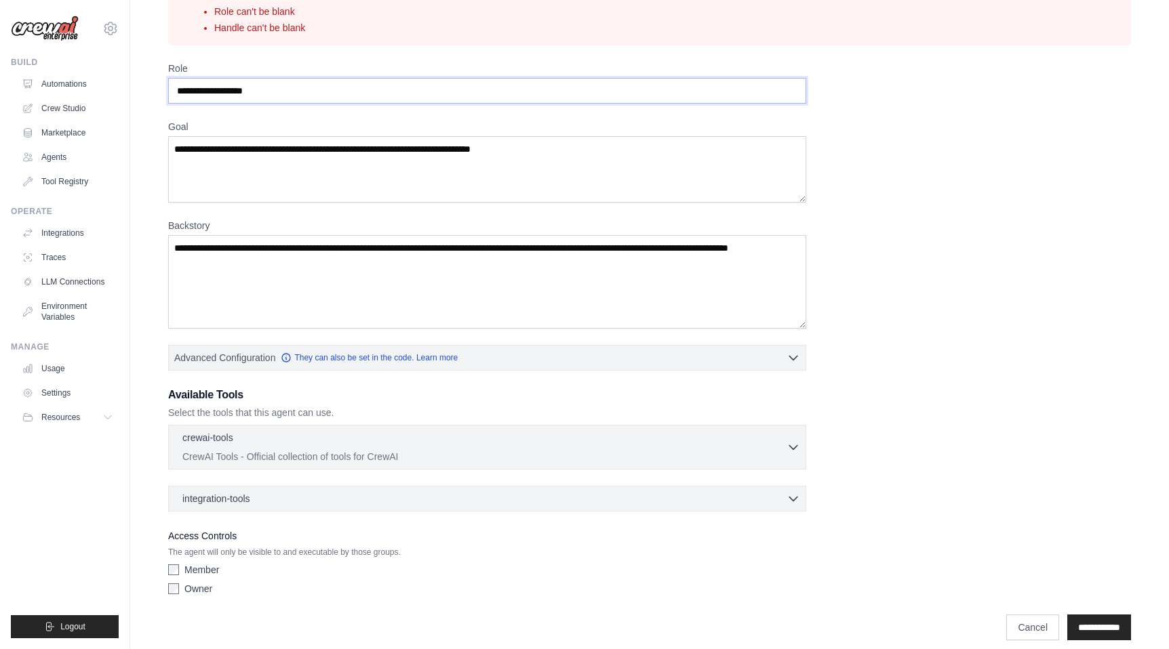
scroll to position [87, 0]
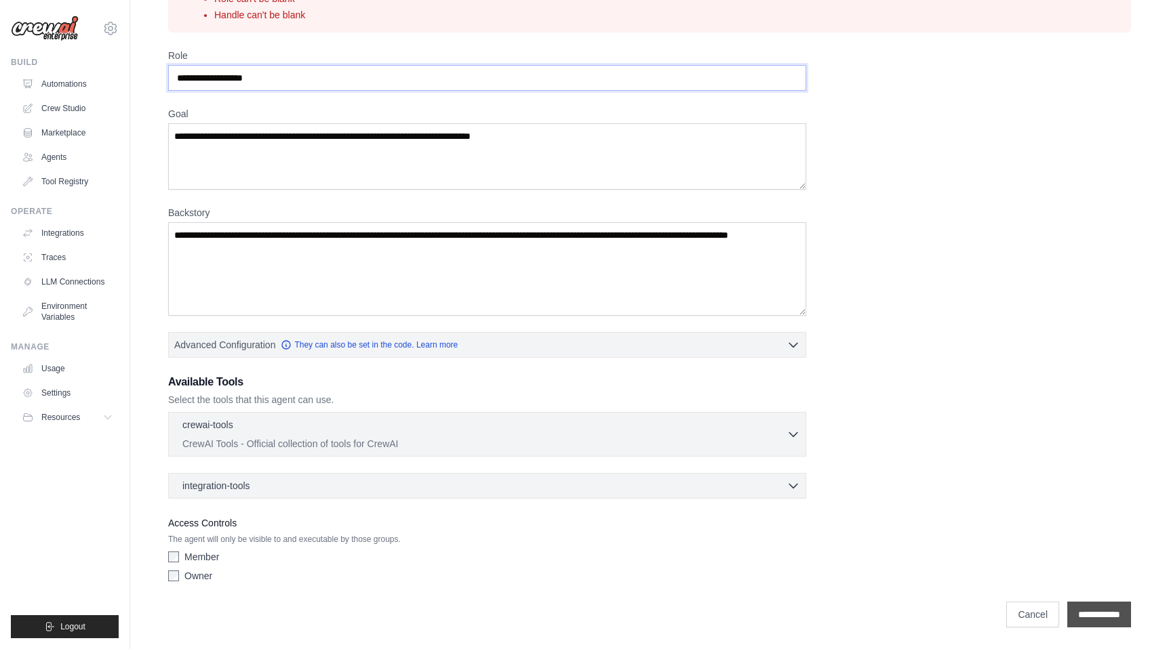
type input "**********"
click at [1072, 609] on input "**********" at bounding box center [1099, 615] width 64 height 26
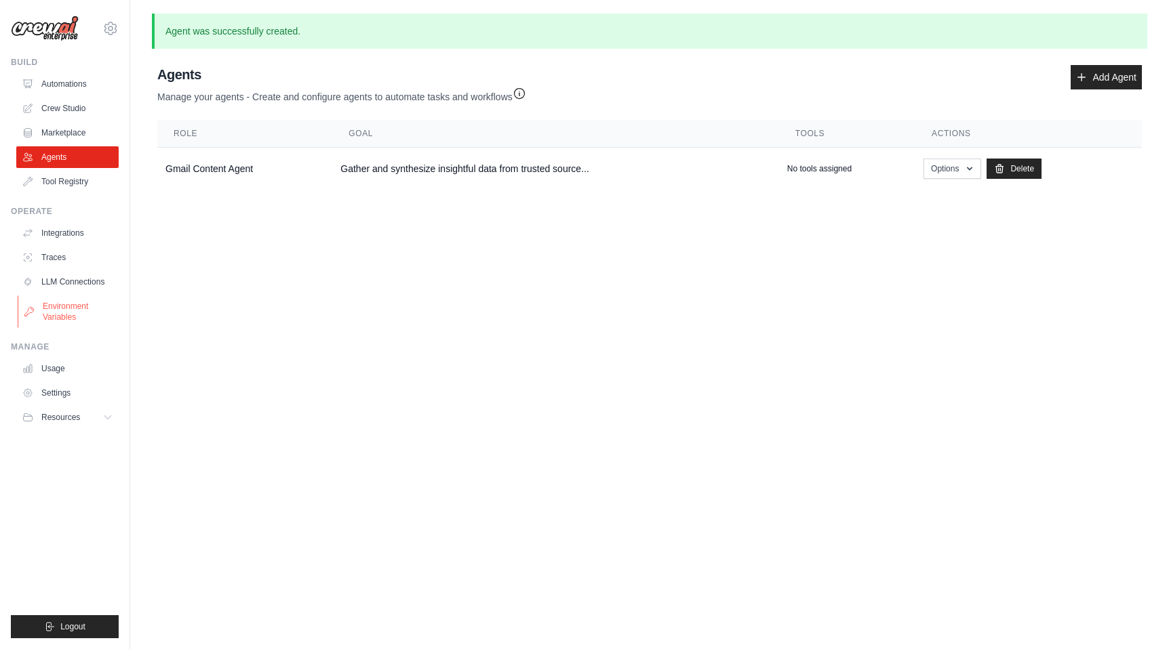
click at [68, 313] on link "Environment Variables" at bounding box center [69, 312] width 102 height 33
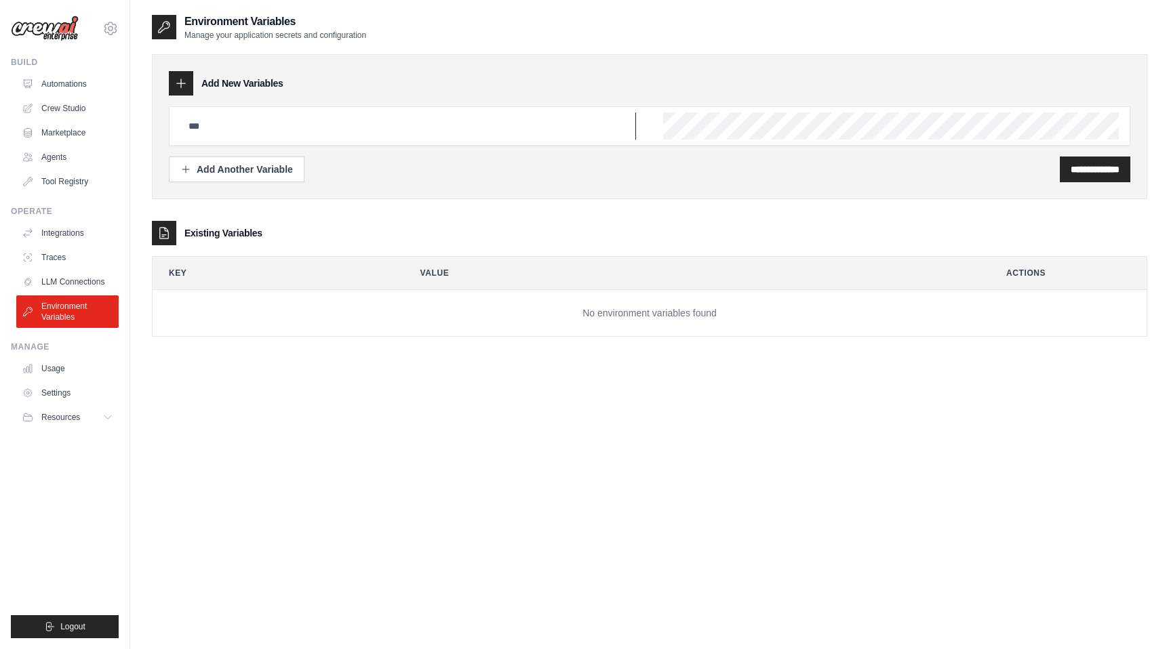
click at [213, 133] on input "text" at bounding box center [408, 126] width 456 height 27
click at [54, 258] on link "Traces" at bounding box center [69, 258] width 102 height 22
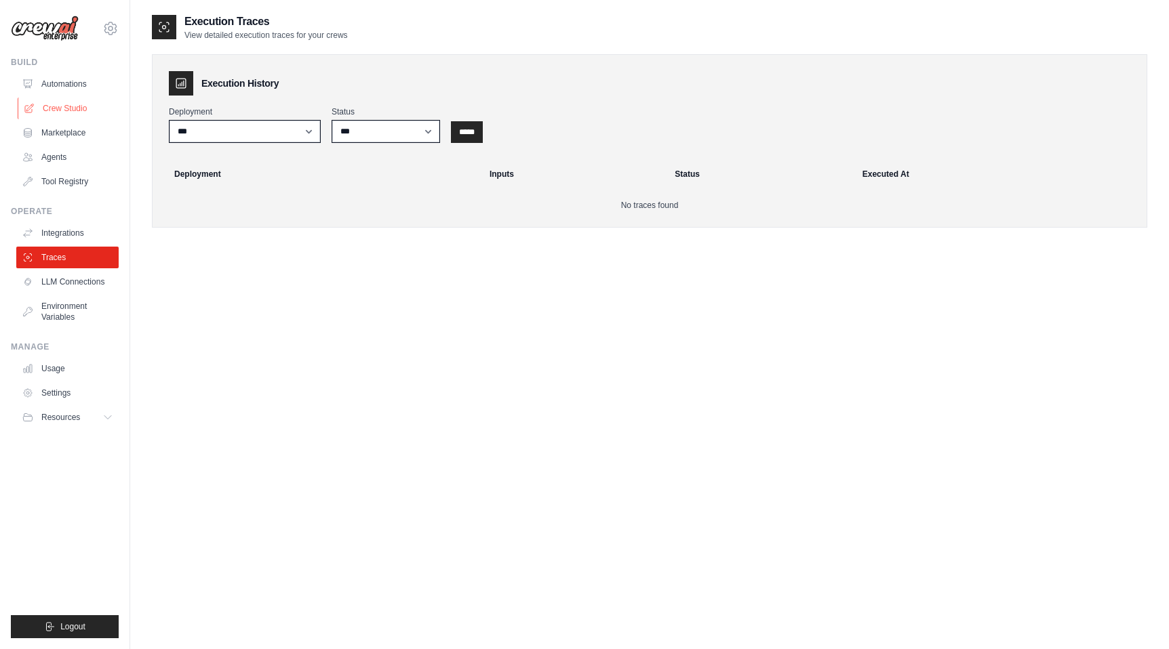
click at [81, 103] on link "Crew Studio" at bounding box center [69, 109] width 102 height 22
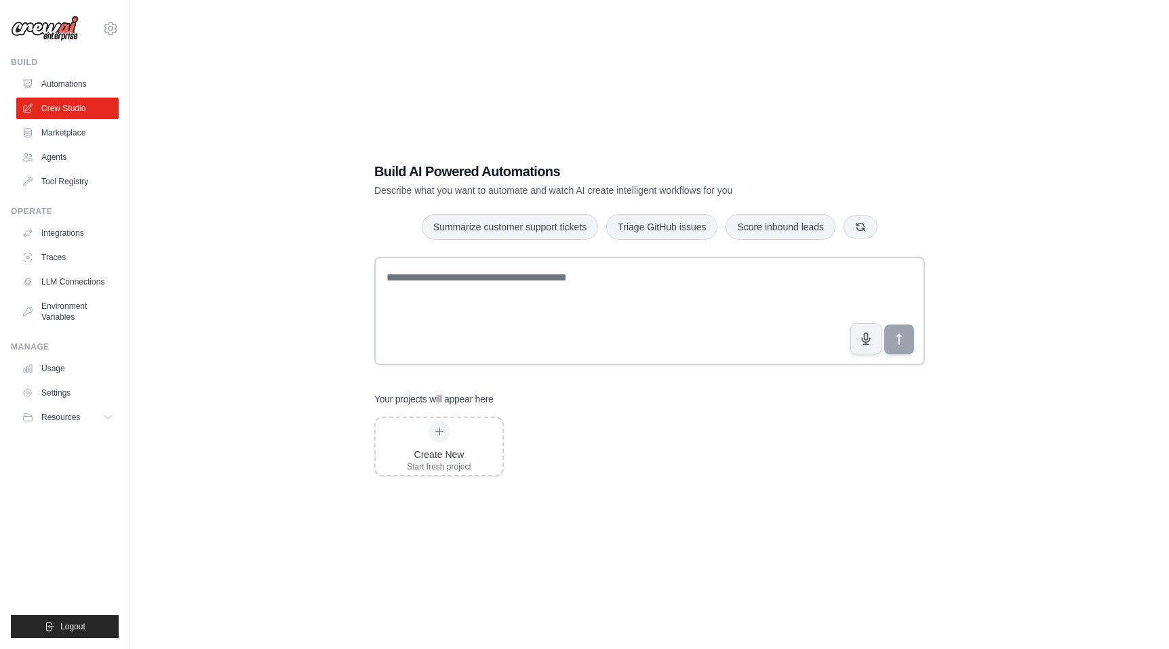
scroll to position [27, 0]
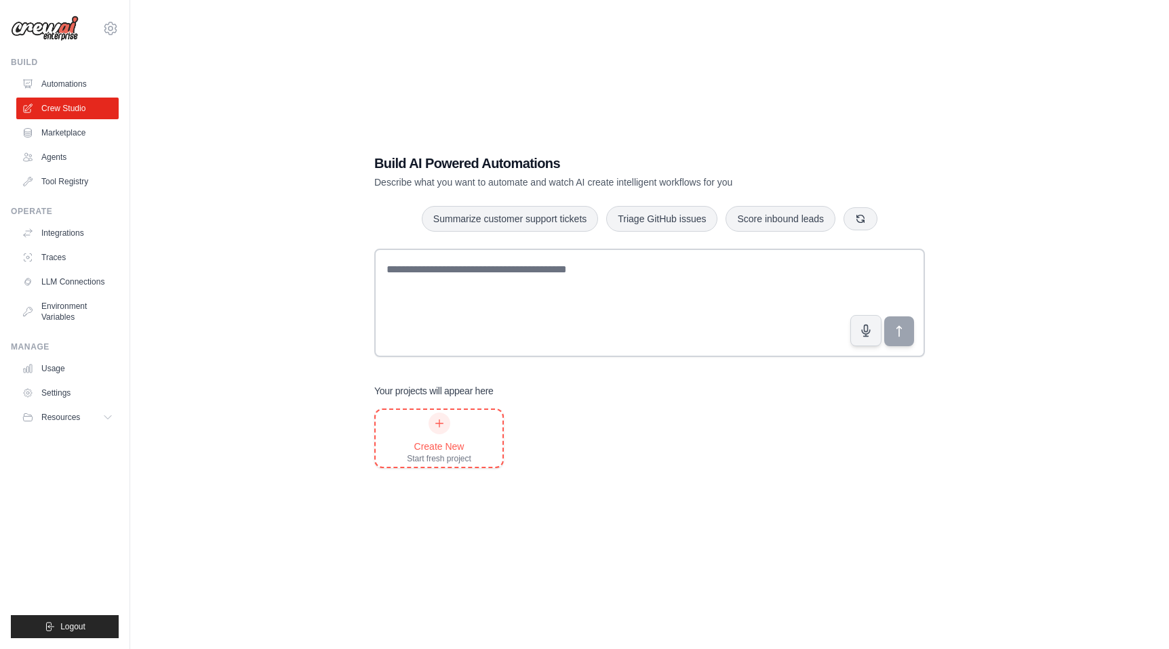
click at [443, 447] on div "Create New" at bounding box center [439, 447] width 64 height 14
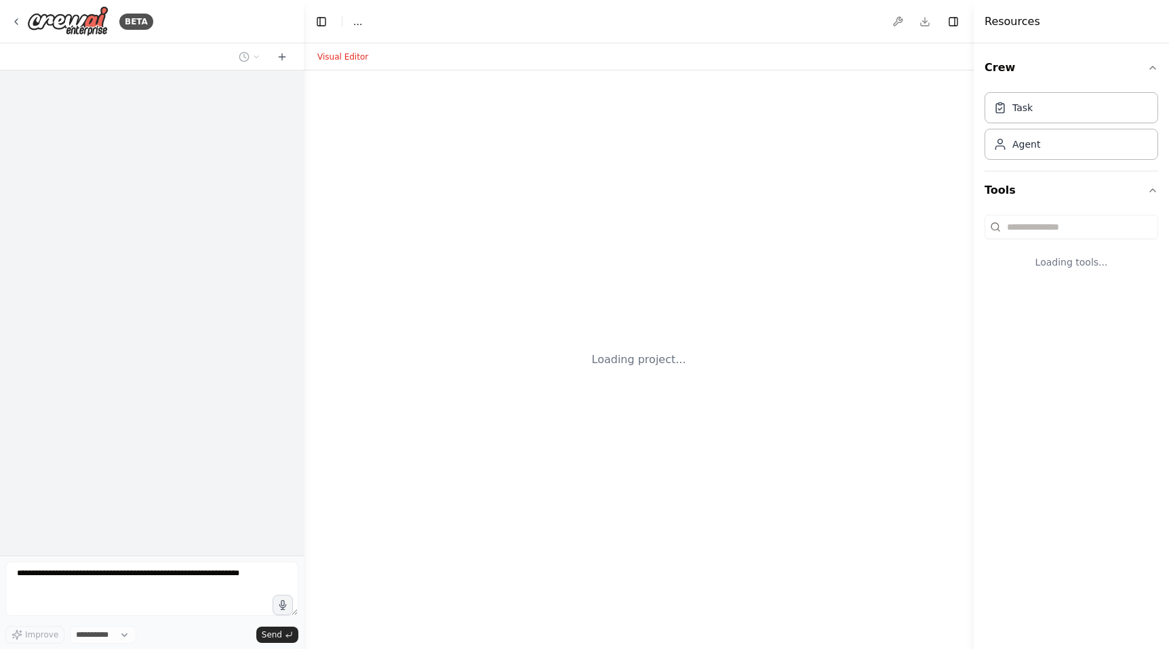
select select "****"
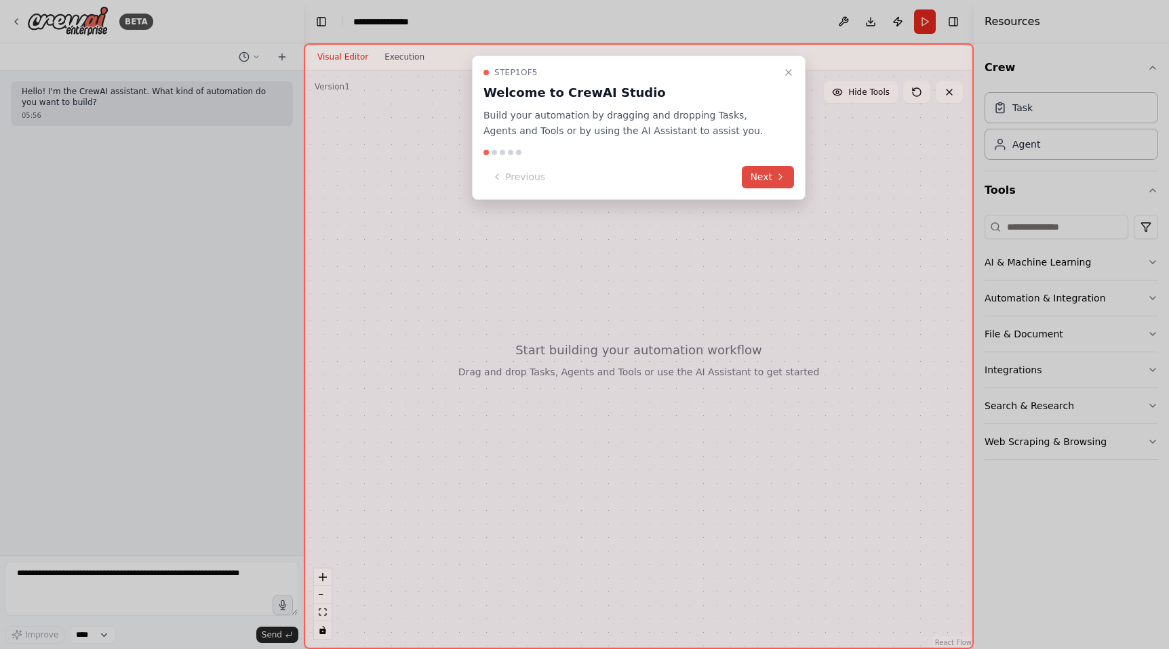
click at [765, 180] on button "Next" at bounding box center [768, 177] width 52 height 22
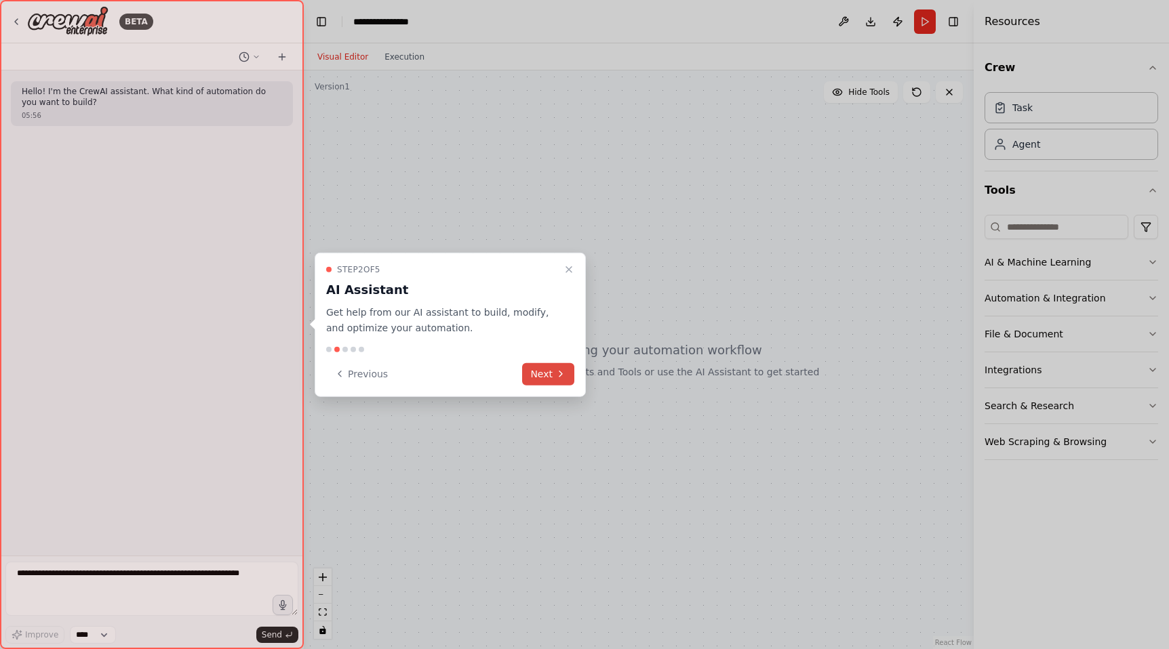
click at [547, 378] on button "Next" at bounding box center [548, 374] width 52 height 22
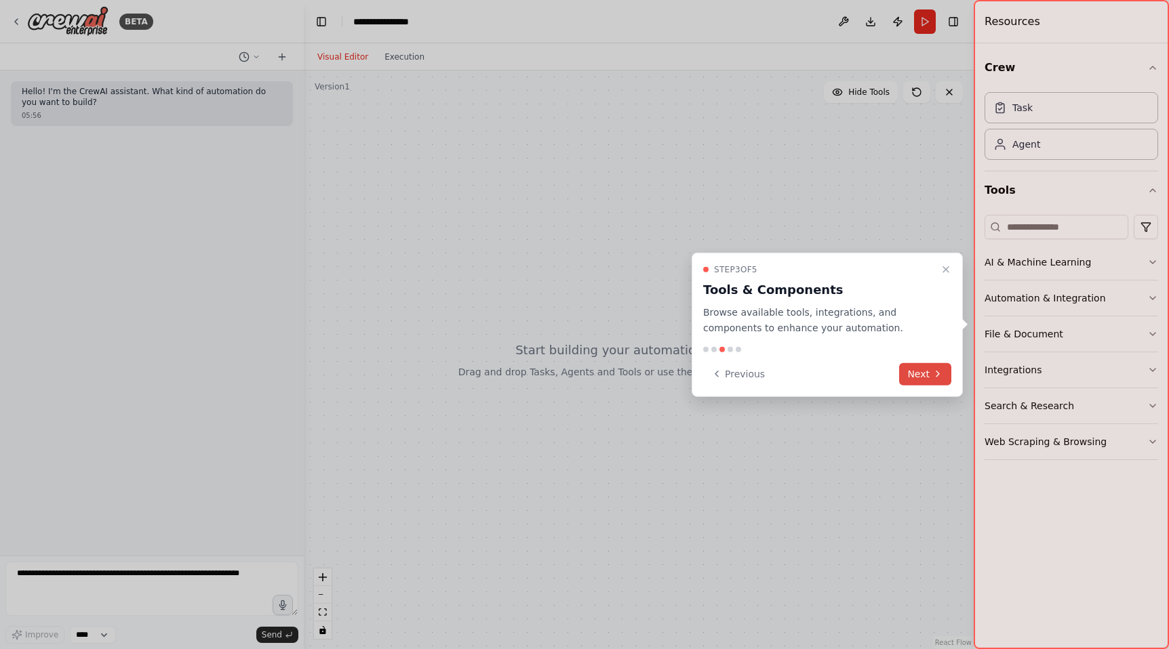
click at [925, 374] on button "Next" at bounding box center [925, 374] width 52 height 22
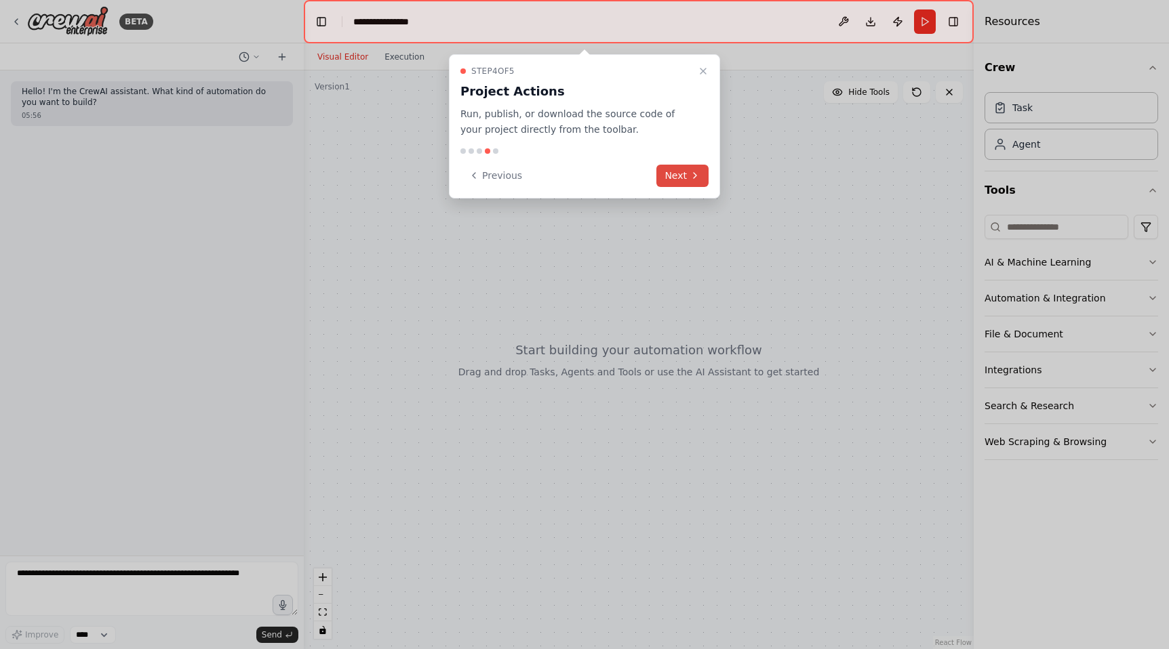
click at [686, 176] on button "Next" at bounding box center [682, 176] width 52 height 22
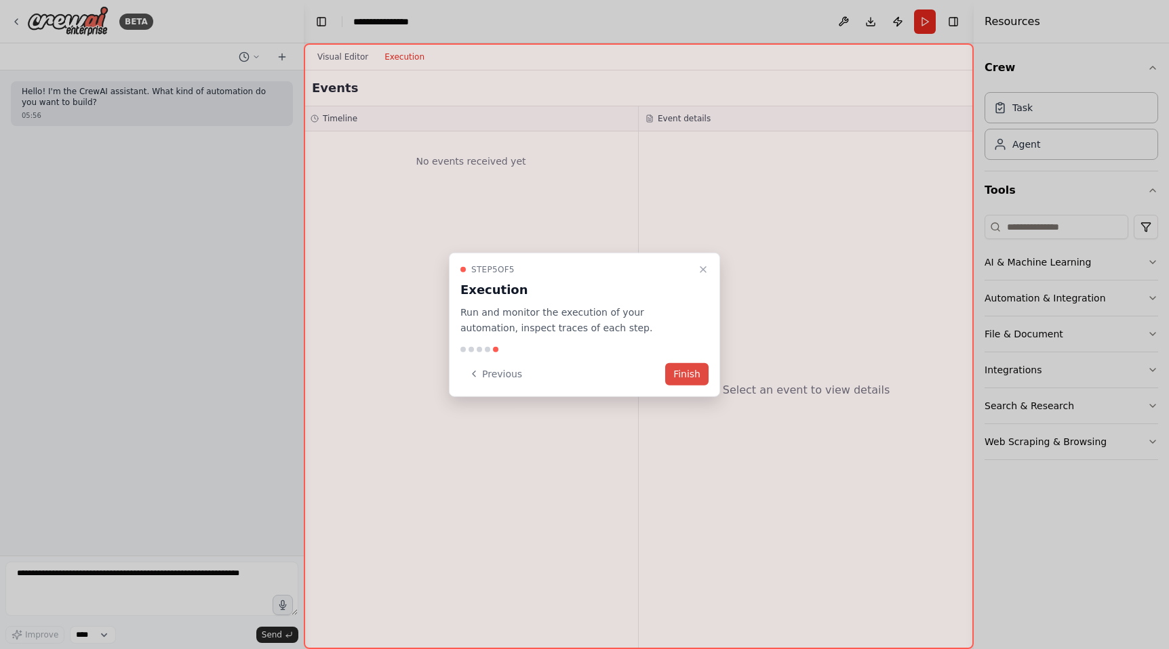
click at [689, 379] on button "Finish" at bounding box center [686, 374] width 43 height 22
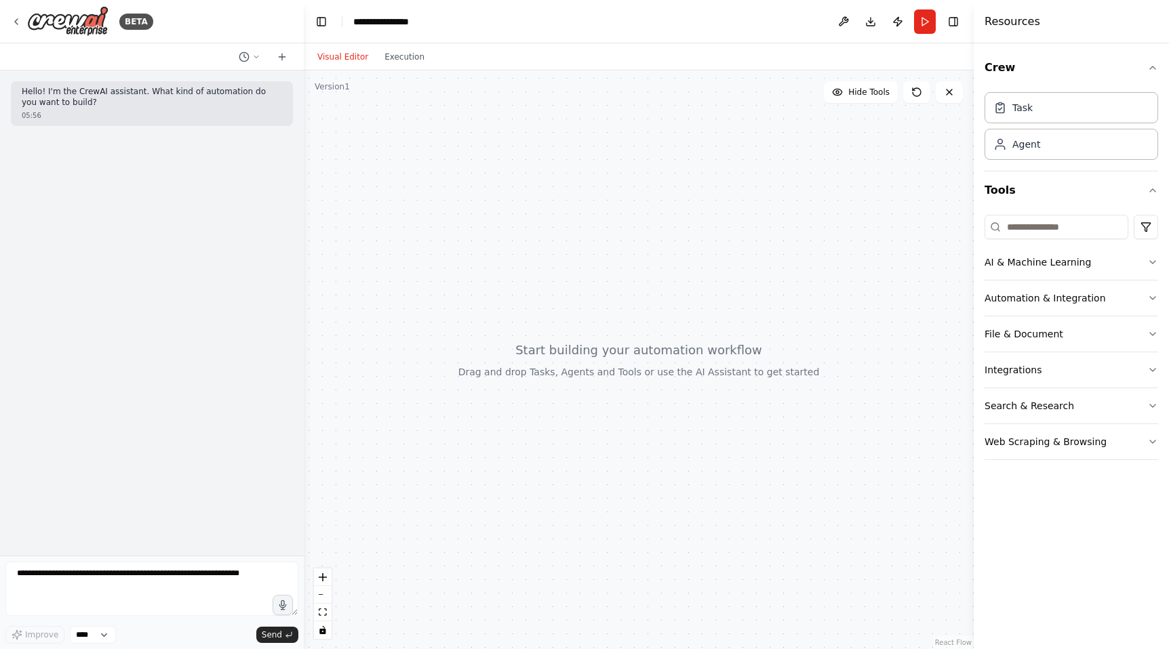
drag, startPoint x: 595, startPoint y: 301, endPoint x: 553, endPoint y: 289, distance: 43.8
click at [553, 289] on div at bounding box center [639, 360] width 670 height 579
click at [399, 57] on button "Execution" at bounding box center [404, 57] width 56 height 16
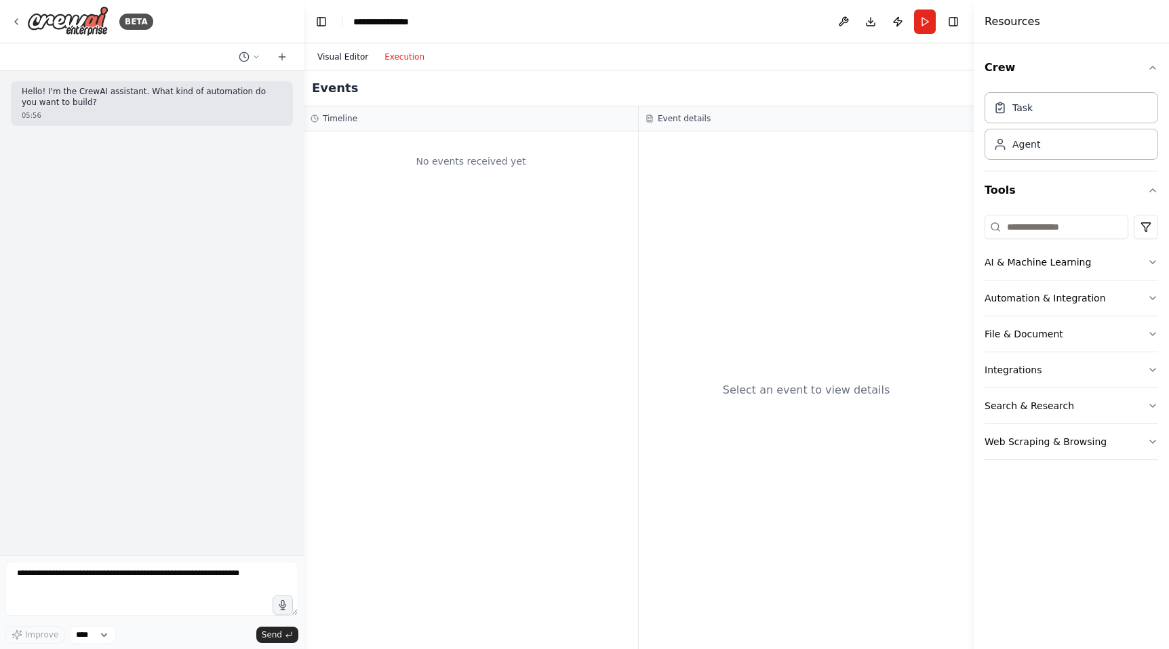
click at [346, 61] on button "Visual Editor" at bounding box center [342, 57] width 67 height 16
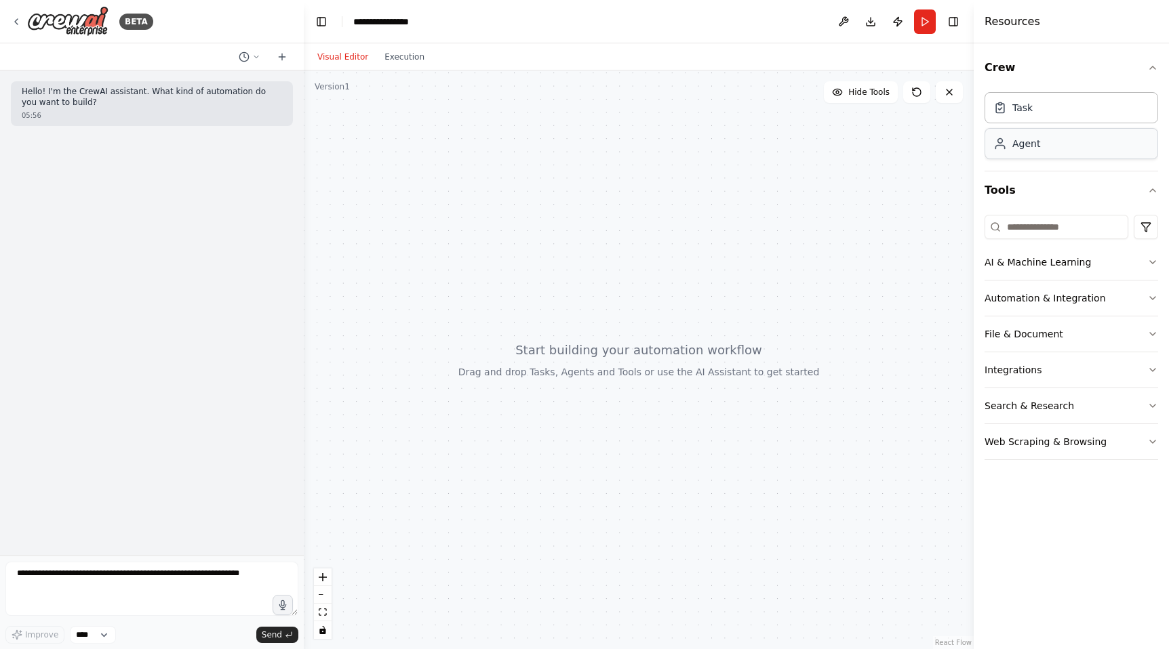
click at [1031, 154] on div "Agent" at bounding box center [1071, 143] width 174 height 31
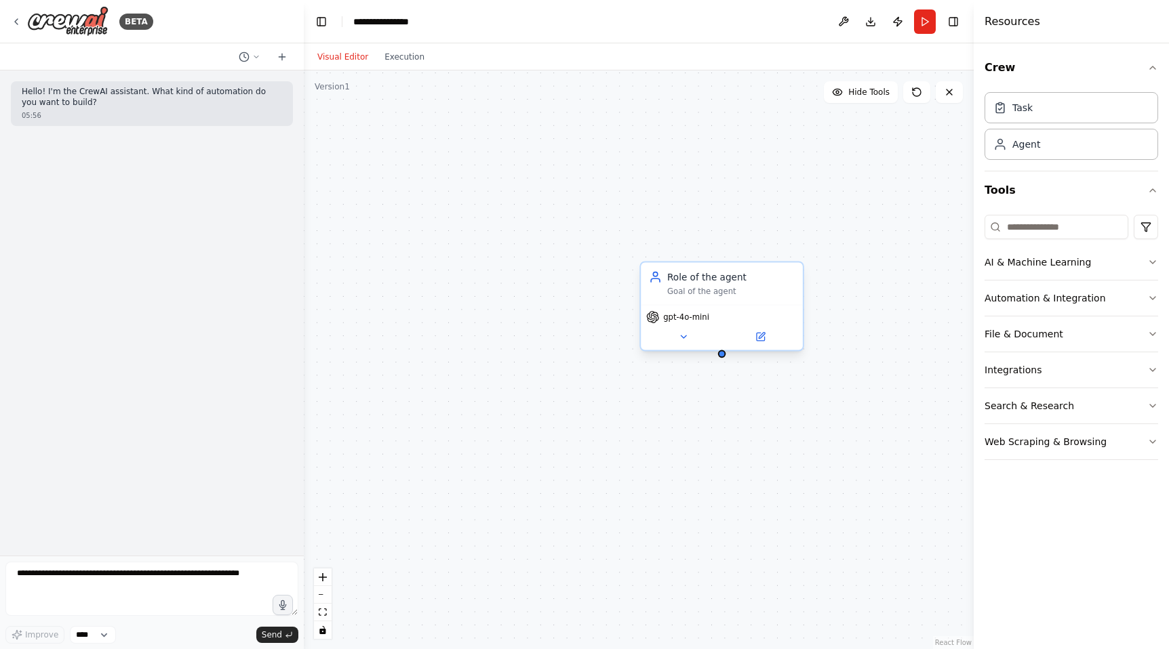
click at [696, 291] on div "Goal of the agent" at bounding box center [730, 291] width 127 height 11
click at [759, 337] on icon at bounding box center [762, 336] width 6 height 6
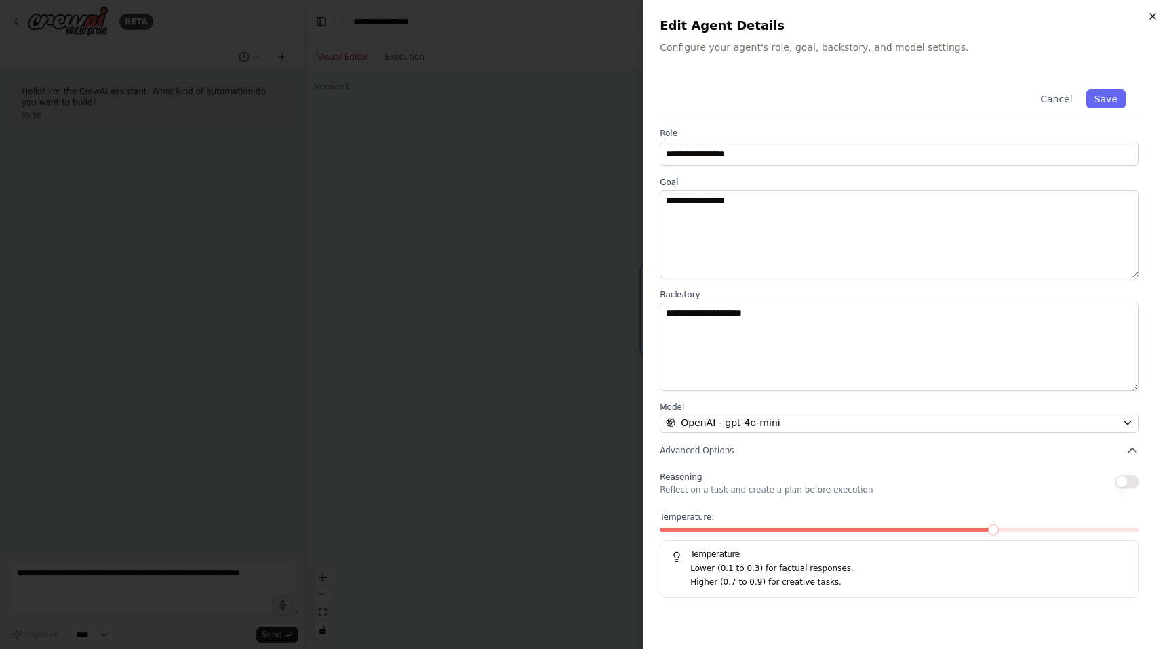
click at [1153, 17] on icon "button" at bounding box center [1152, 16] width 5 height 5
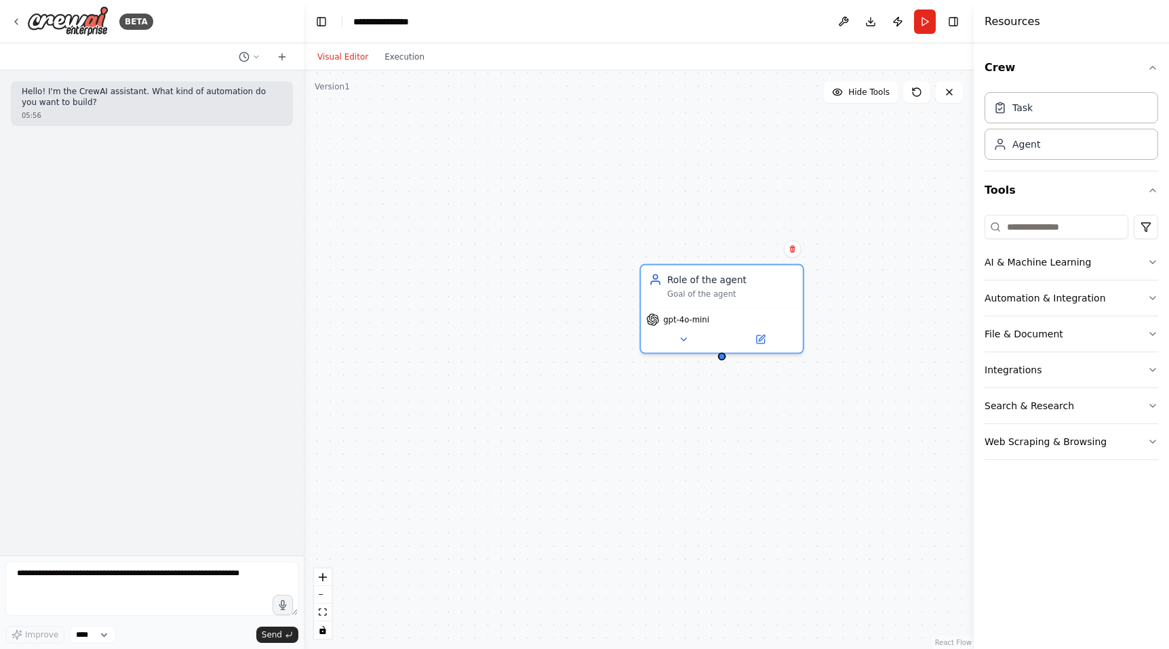
click at [721, 360] on div at bounding box center [722, 357] width 8 height 8
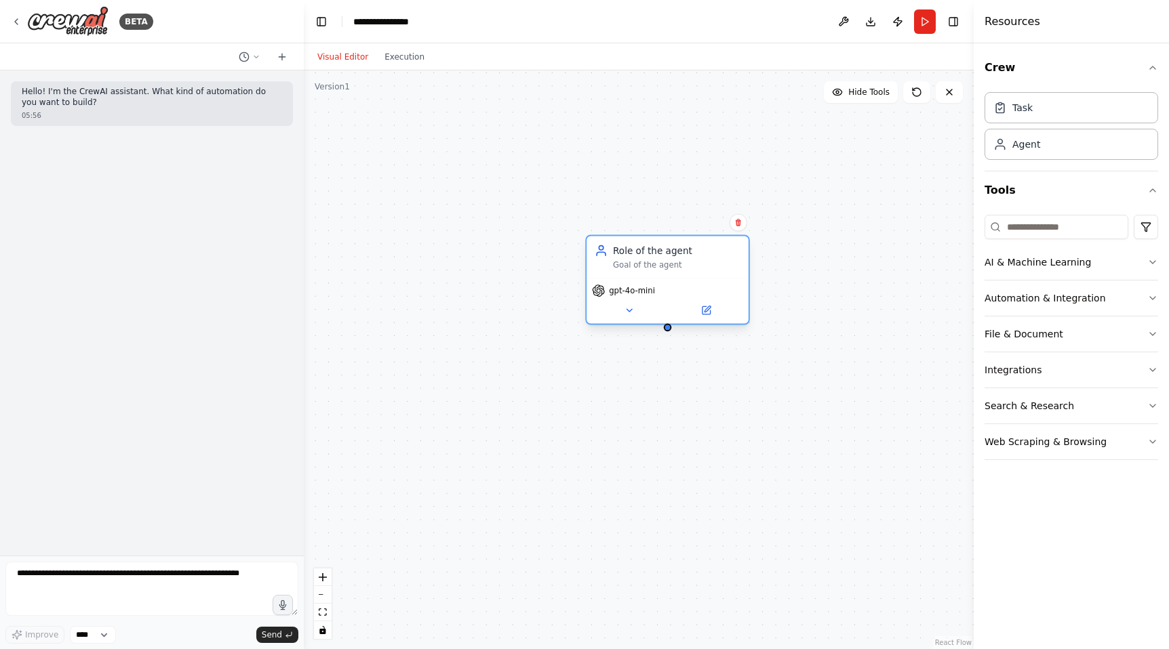
drag, startPoint x: 721, startPoint y: 360, endPoint x: 665, endPoint y: 333, distance: 62.5
click at [665, 333] on div "Role of the agent Goal of the agent gpt-4o-mini" at bounding box center [639, 360] width 670 height 579
click at [642, 267] on div "Goal of the agent" at bounding box center [674, 264] width 127 height 11
click at [702, 308] on icon at bounding box center [704, 310] width 8 height 8
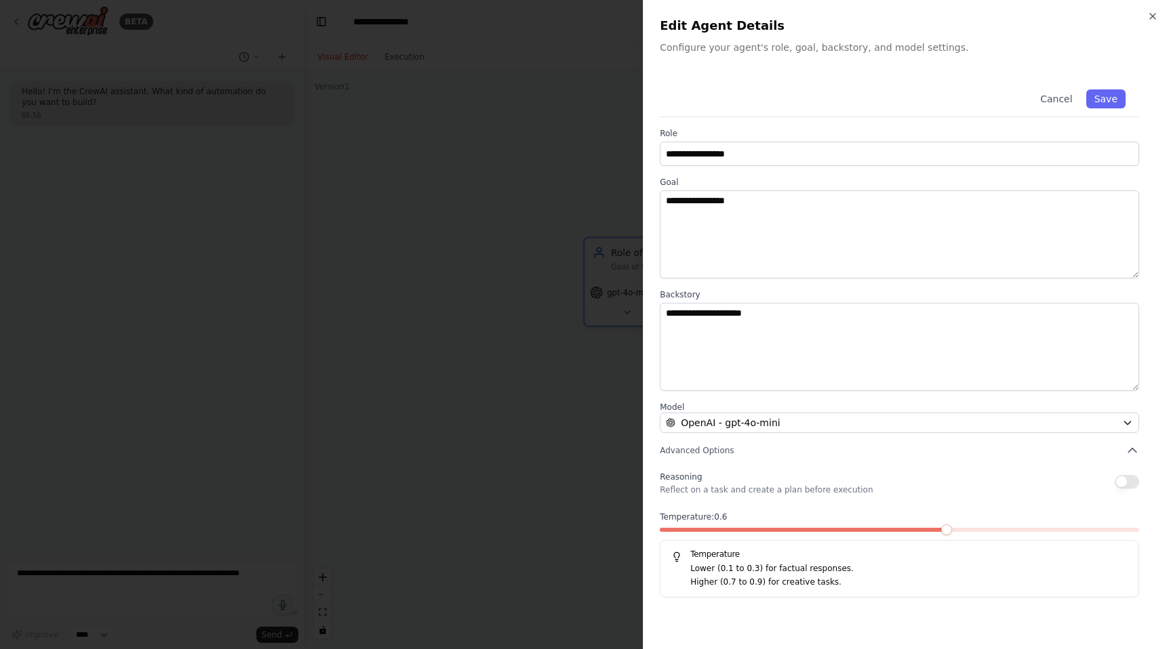
click at [941, 530] on span at bounding box center [946, 530] width 11 height 11
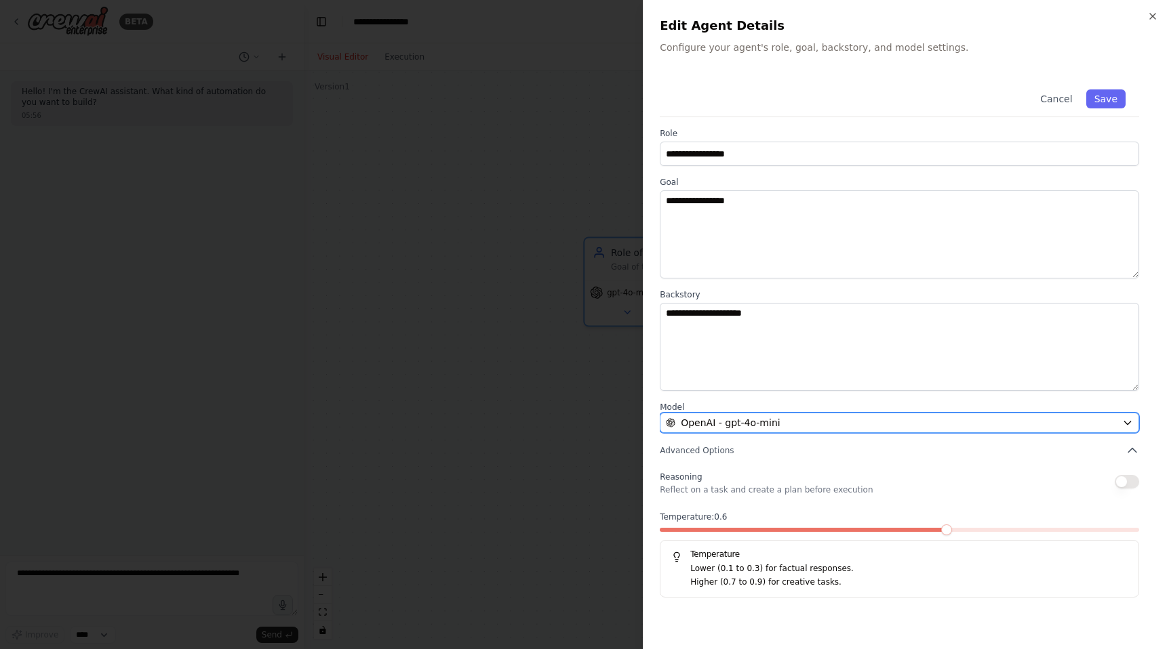
click at [812, 416] on div "OpenAI - gpt-4o-mini" at bounding box center [891, 423] width 451 height 14
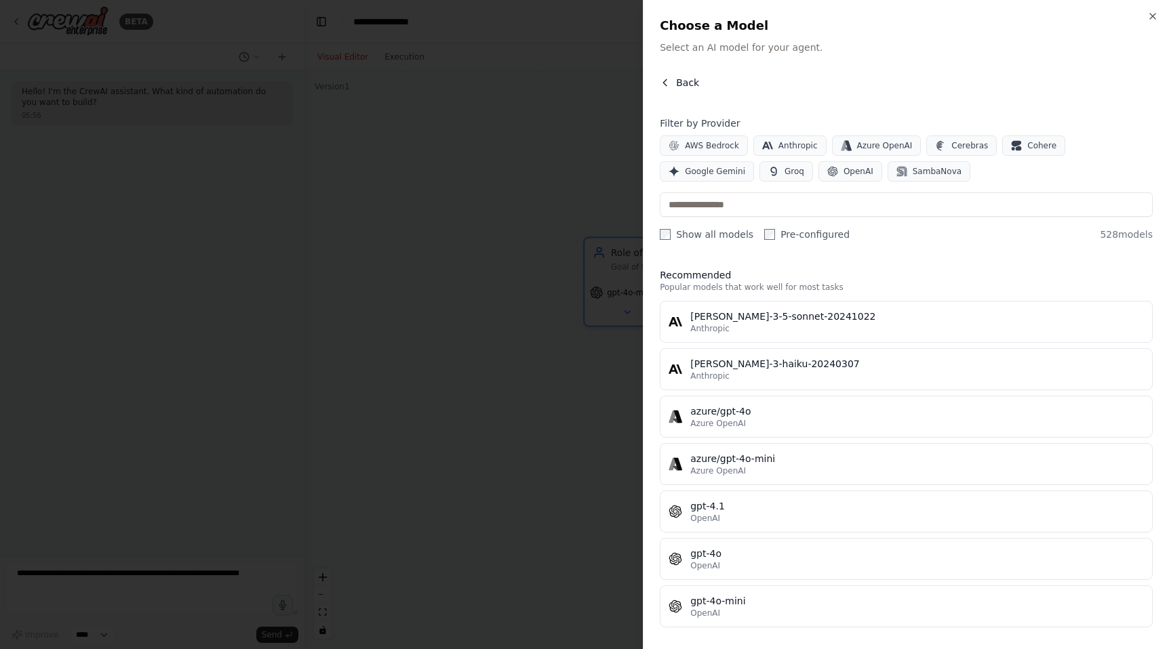
click at [676, 79] on span "Back" at bounding box center [687, 83] width 23 height 14
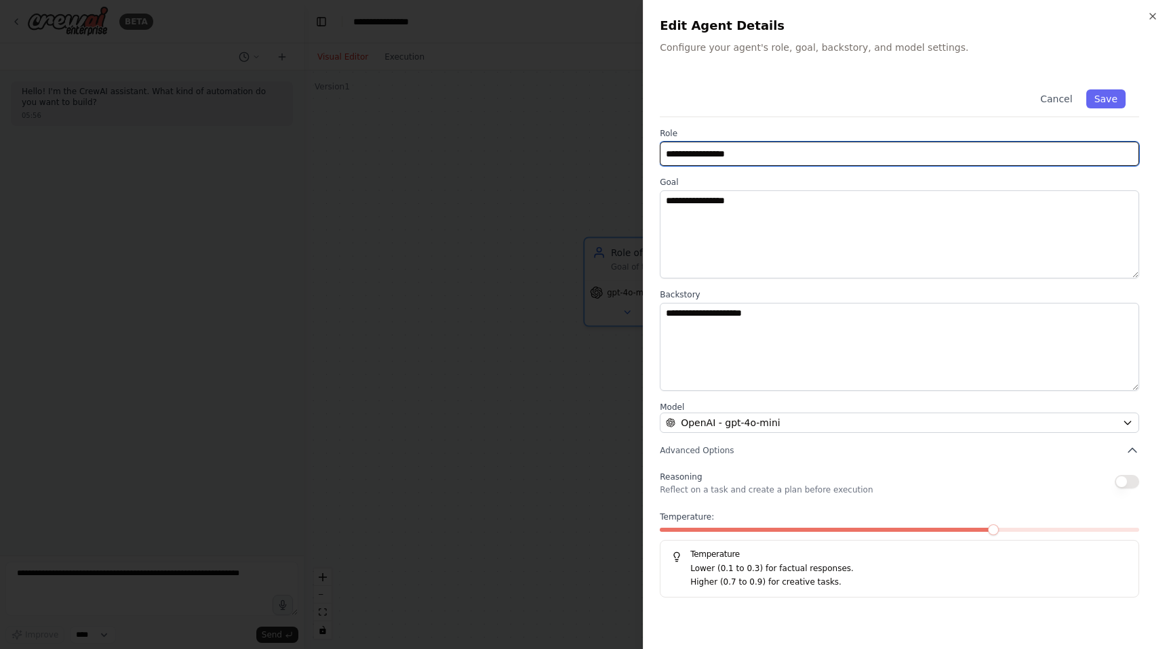
click at [745, 148] on input "**********" at bounding box center [899, 154] width 479 height 24
paste input "**********"
drag, startPoint x: 832, startPoint y: 152, endPoint x: 758, endPoint y: 151, distance: 73.9
click at [758, 151] on input "**********" at bounding box center [899, 154] width 479 height 24
drag, startPoint x: 757, startPoint y: 156, endPoint x: 654, endPoint y: 153, distance: 103.8
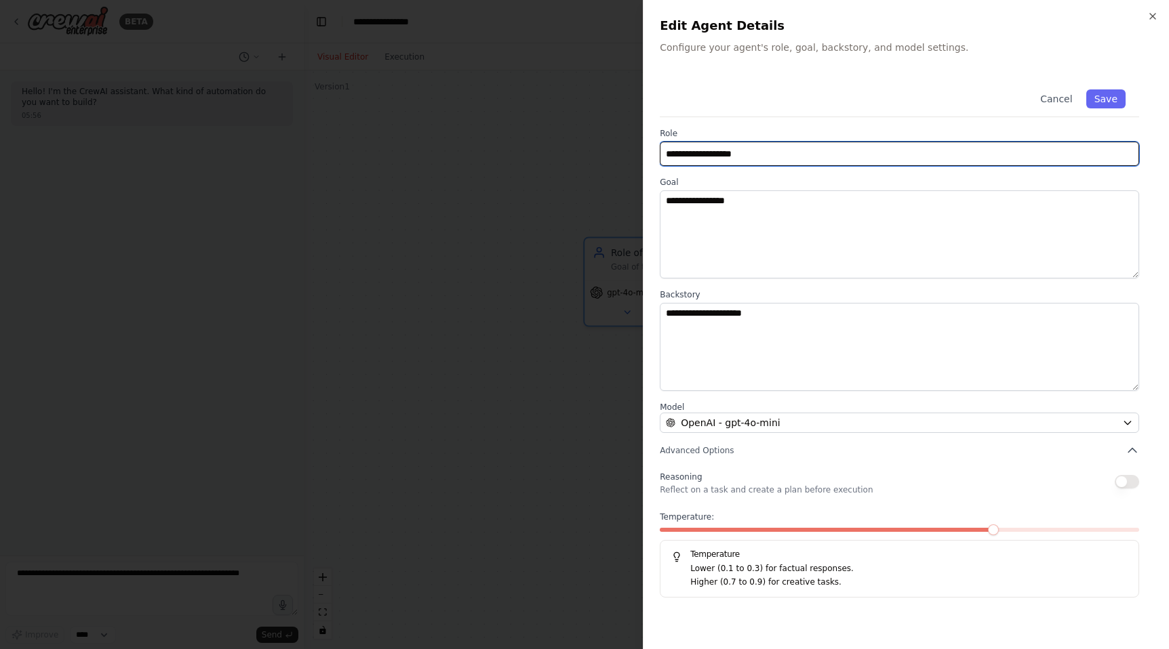
click at [654, 153] on div "**********" at bounding box center [906, 324] width 526 height 649
paste input "*****"
type input "**********"
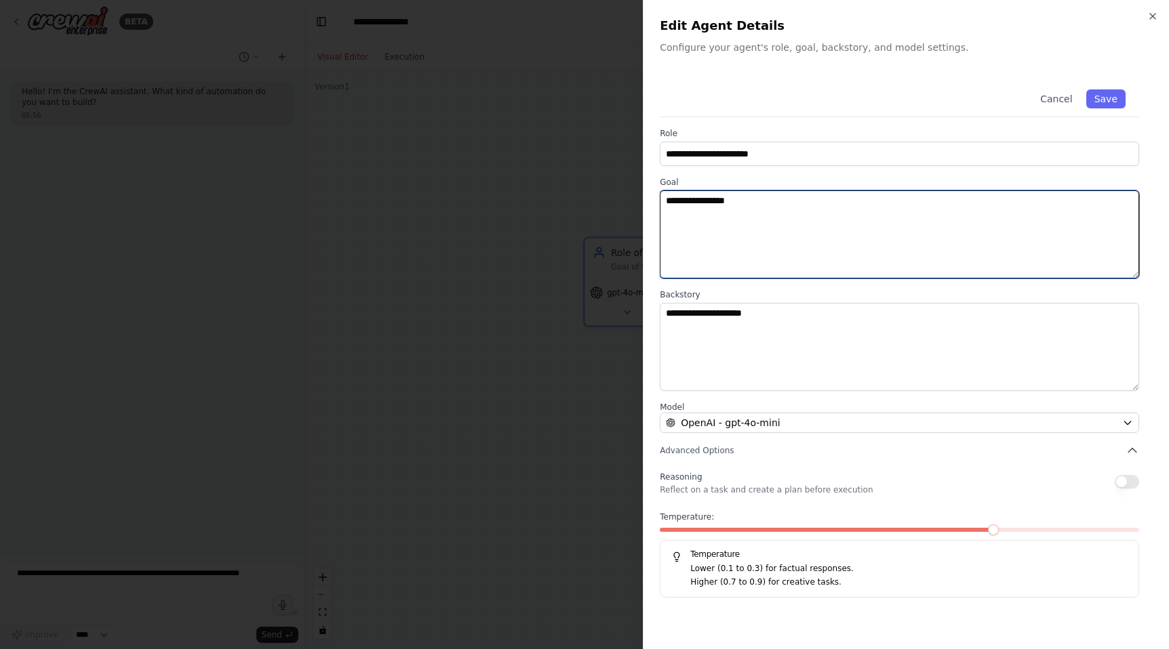
click at [746, 207] on textarea "**********" at bounding box center [899, 235] width 479 height 88
type textarea "*"
type textarea "**********"
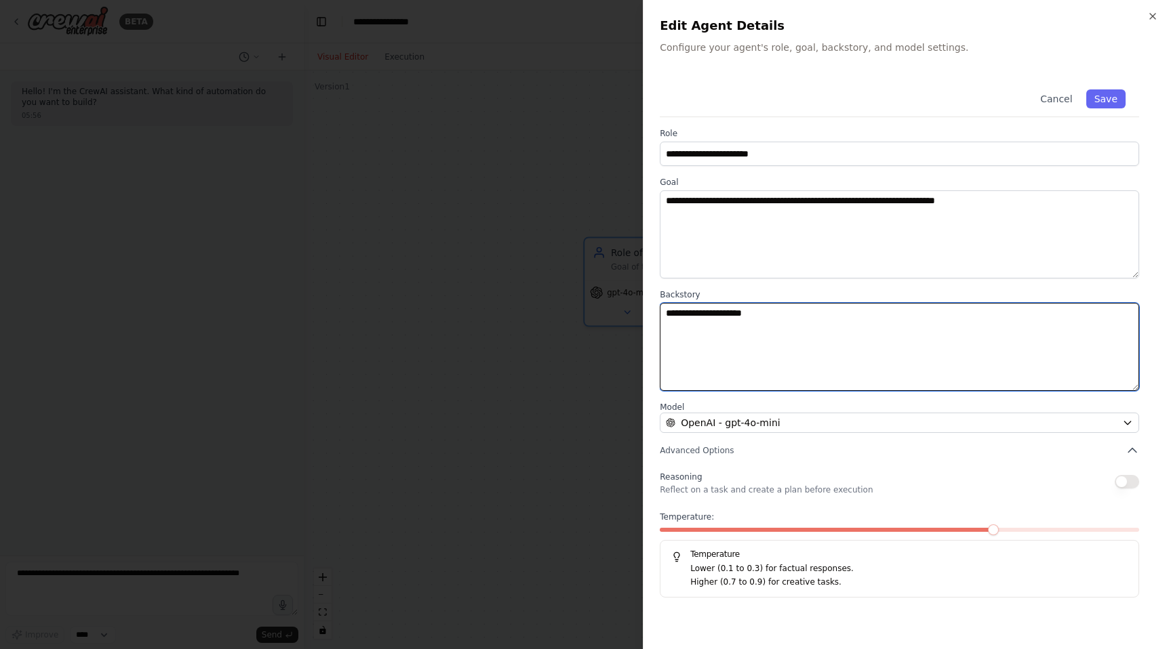
drag, startPoint x: 774, startPoint y: 315, endPoint x: 654, endPoint y: 312, distance: 120.0
click at [654, 312] on div "**********" at bounding box center [906, 324] width 526 height 649
type textarea "**********"
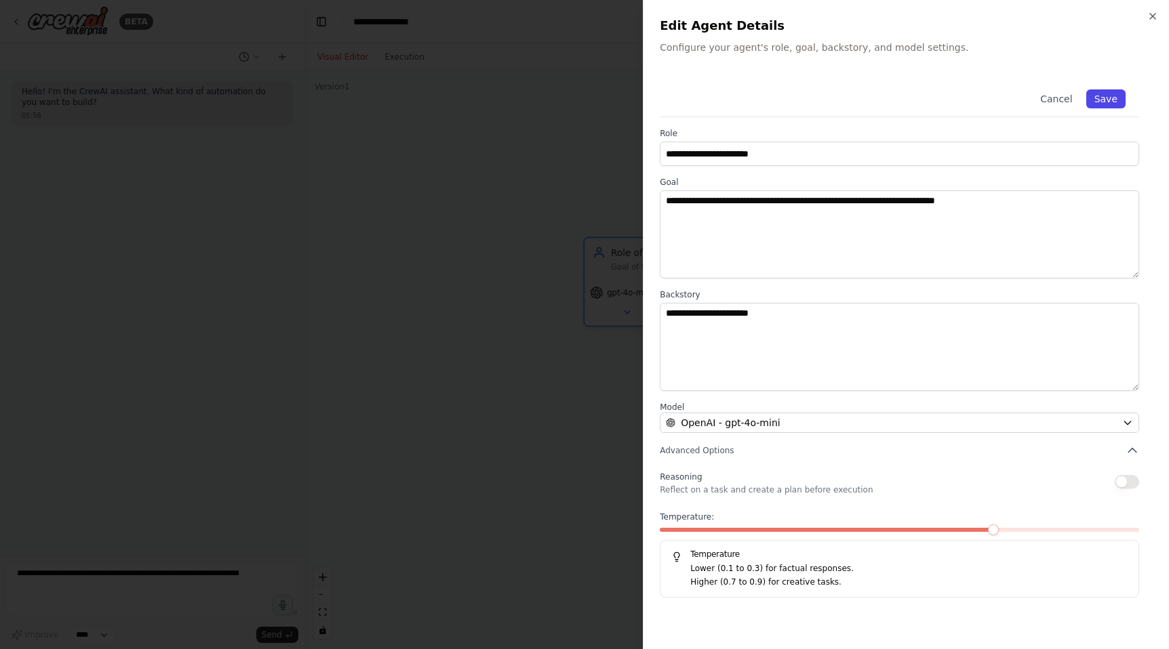
click at [1102, 102] on button "Save" at bounding box center [1105, 98] width 39 height 19
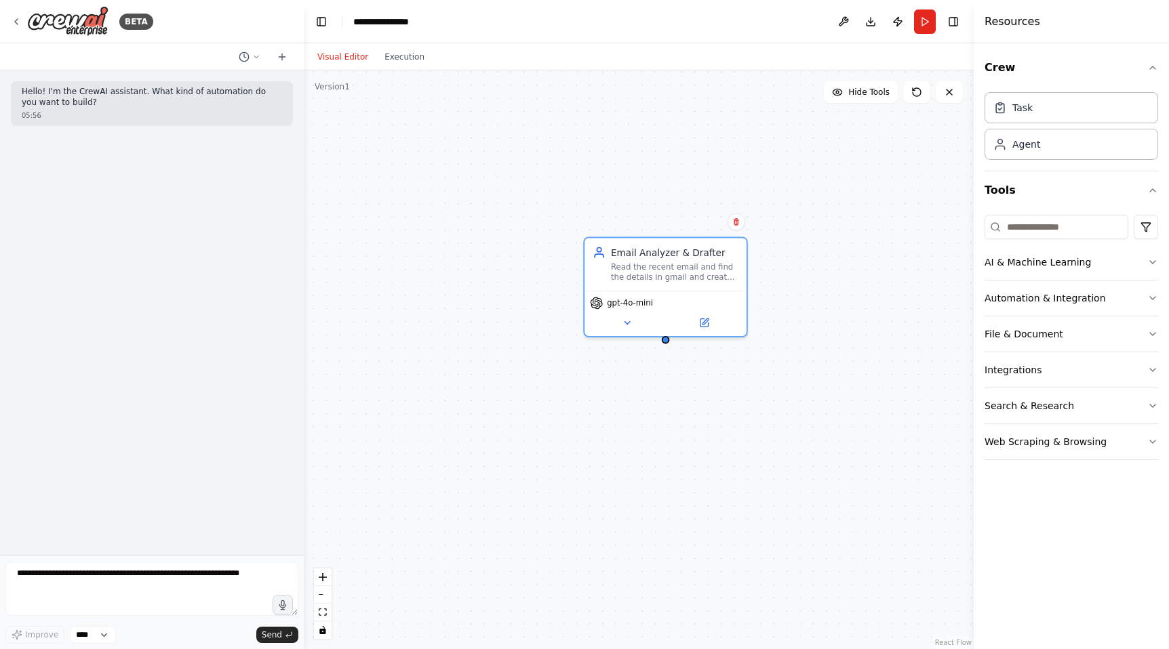
click at [304, 296] on div "Email Analyzer & Drafter Read the recent email and find the details in gmail an…" at bounding box center [639, 360] width 670 height 579
click at [165, 261] on div "Hello! I'm the CrewAI assistant. What kind of automation do you want to build? …" at bounding box center [152, 313] width 304 height 485
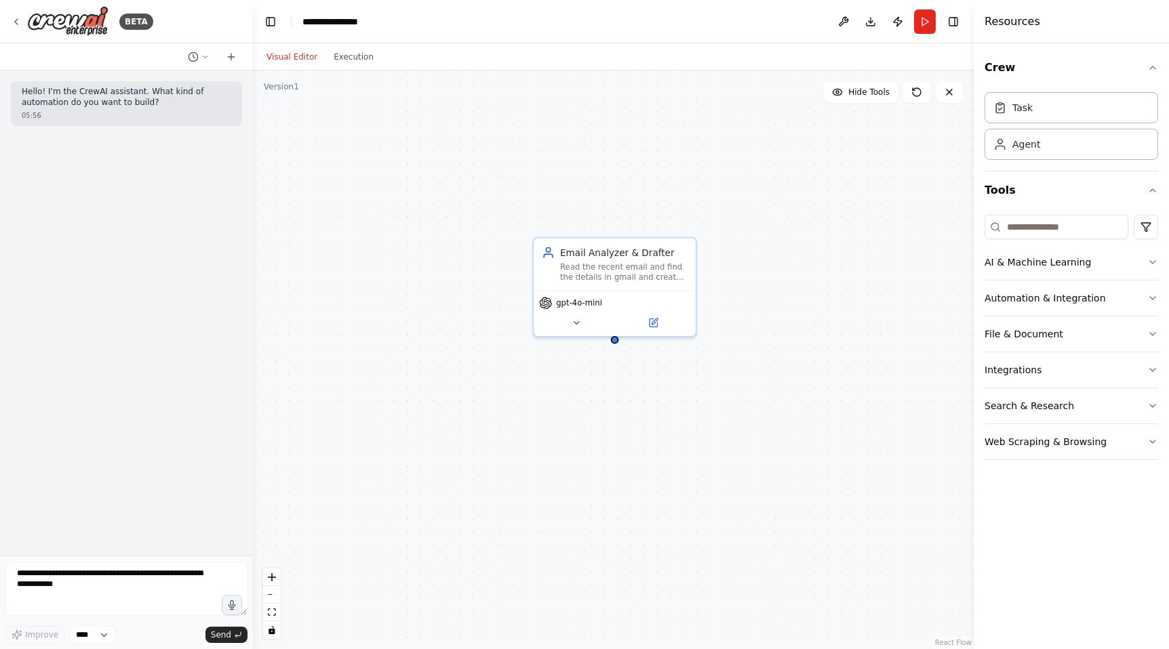
drag, startPoint x: 302, startPoint y: 268, endPoint x: 230, endPoint y: 267, distance: 71.9
click at [230, 267] on div "**********" at bounding box center [584, 324] width 1169 height 649
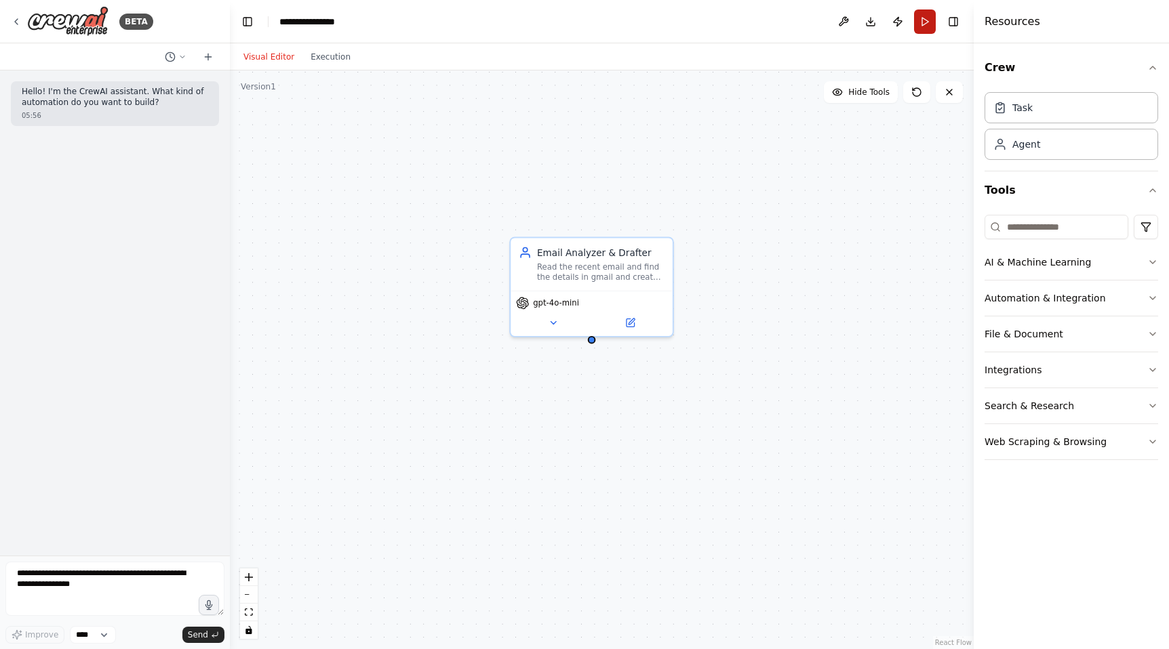
click at [925, 20] on button "Run" at bounding box center [925, 21] width 22 height 24
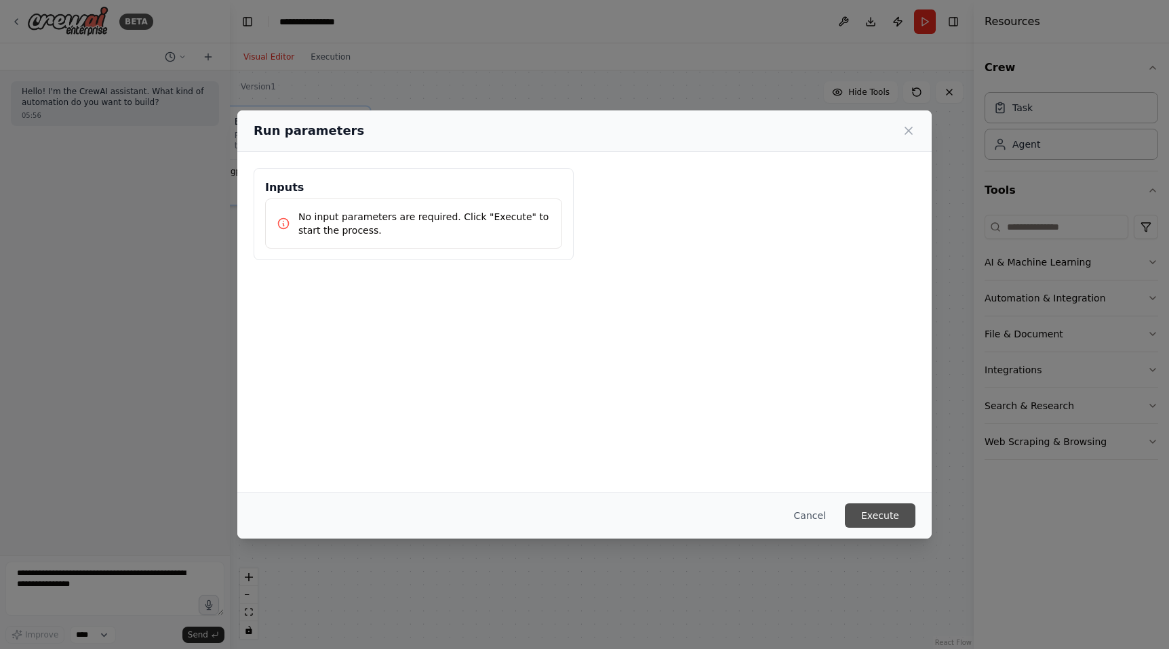
click at [878, 520] on button "Execute" at bounding box center [880, 516] width 71 height 24
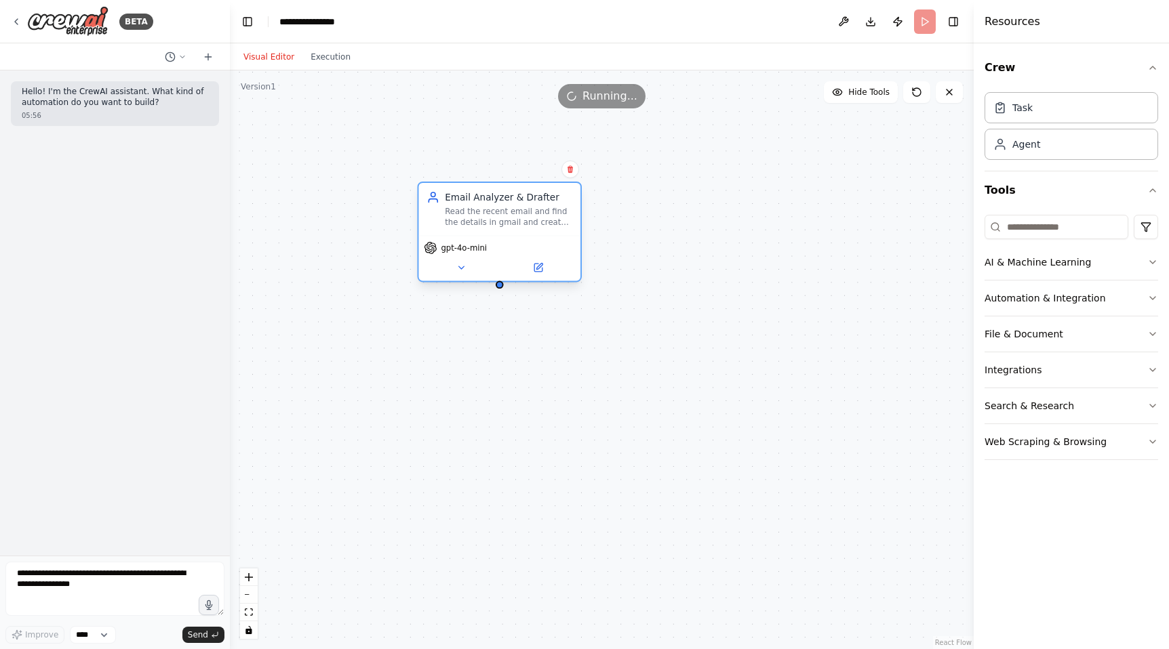
drag, startPoint x: 318, startPoint y: 134, endPoint x: 564, endPoint y: 235, distance: 266.3
click at [564, 228] on div "Read the recent email and find the details in gmail and create draft for replay" at bounding box center [508, 217] width 127 height 21
